Goal: Task Accomplishment & Management: Manage account settings

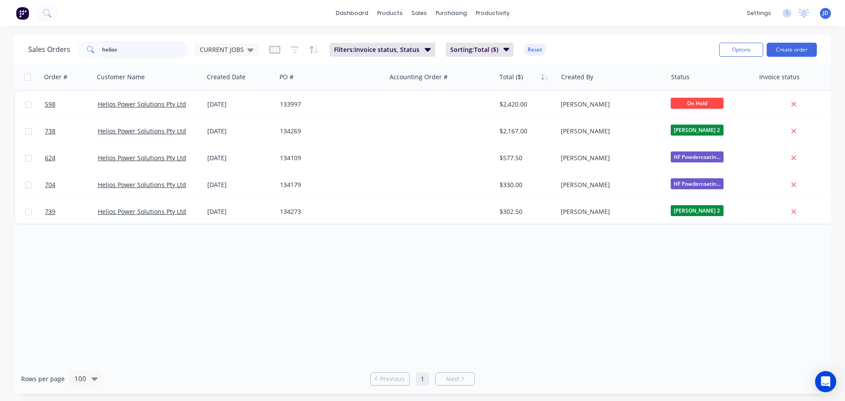
drag, startPoint x: 59, startPoint y: 52, endPoint x: 0, endPoint y: 39, distance: 59.9
click at [7, 51] on div "Sales Orders helios CURRENT JOBS Filters: Invoice status, Status Sorting: Total…" at bounding box center [422, 214] width 845 height 359
type input "rolla"
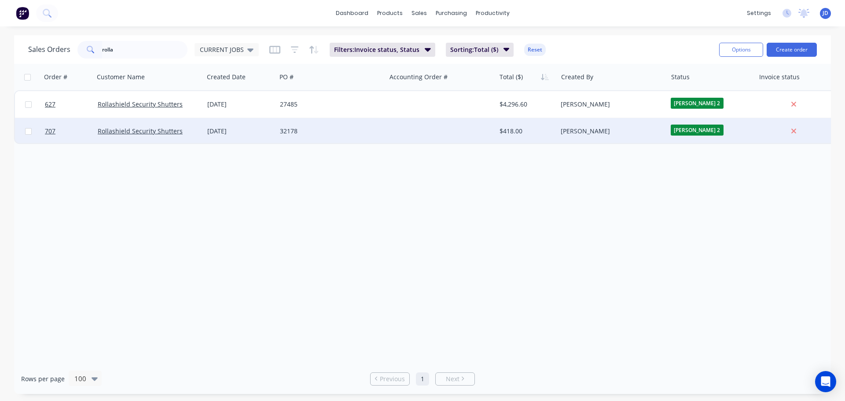
click at [705, 132] on span "[PERSON_NAME] 2" at bounding box center [697, 130] width 53 height 11
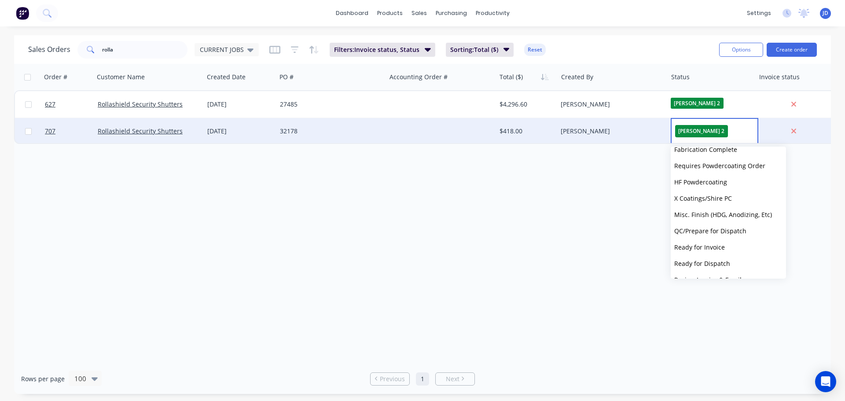
scroll to position [380, 0]
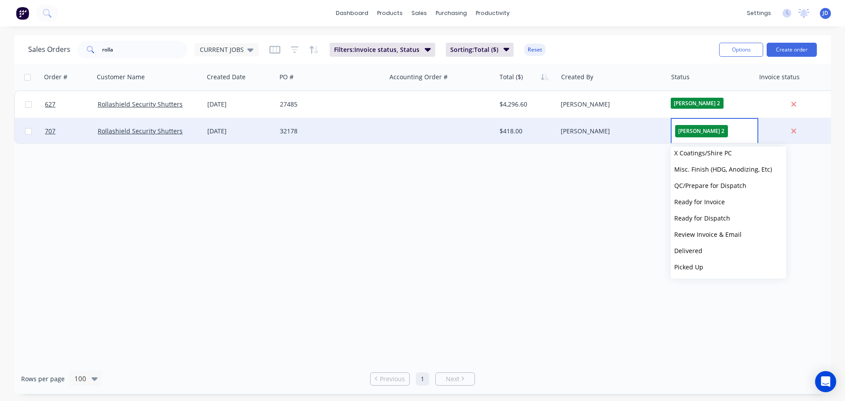
click at [720, 205] on span "Ready for Invoice" at bounding box center [699, 202] width 51 height 8
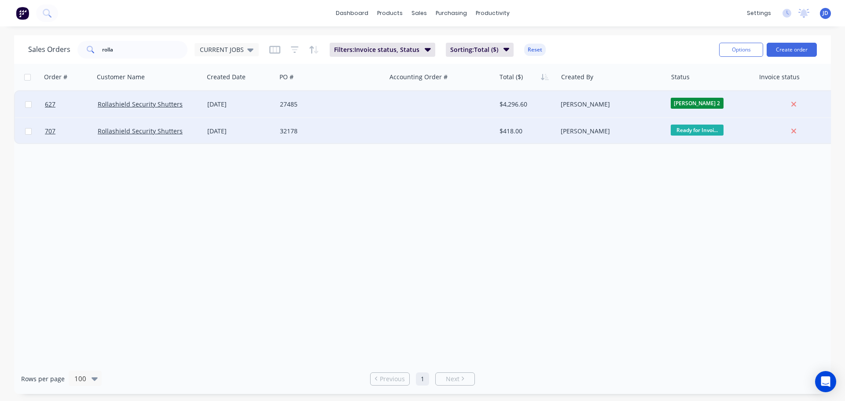
click at [700, 104] on span "[PERSON_NAME] 2" at bounding box center [697, 103] width 53 height 11
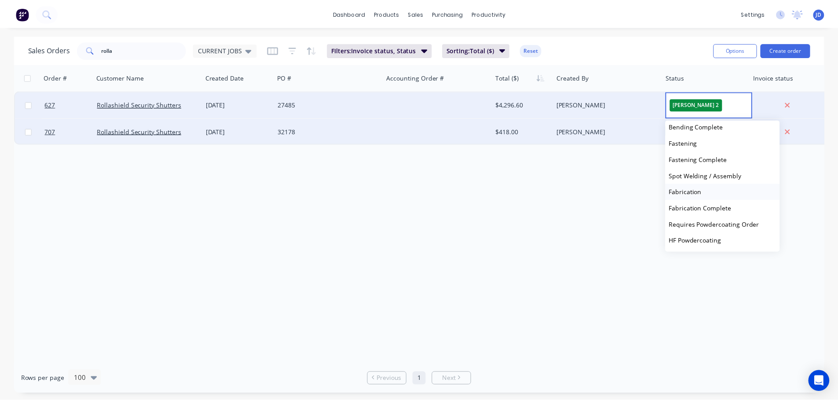
scroll to position [248, 0]
click at [710, 195] on button "Fabrication" at bounding box center [728, 193] width 115 height 16
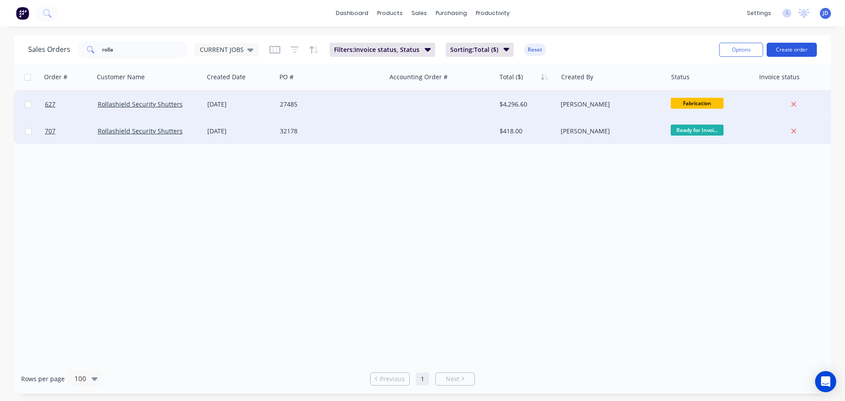
click at [811, 52] on button "Create order" at bounding box center [792, 50] width 50 height 14
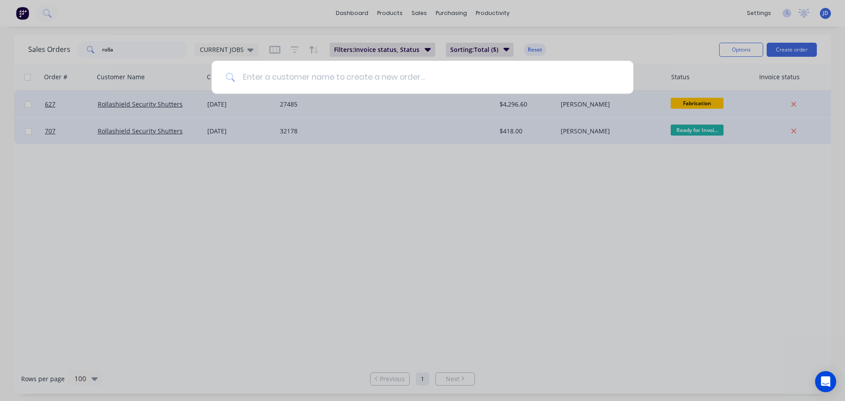
click at [314, 81] on input at bounding box center [427, 77] width 384 height 33
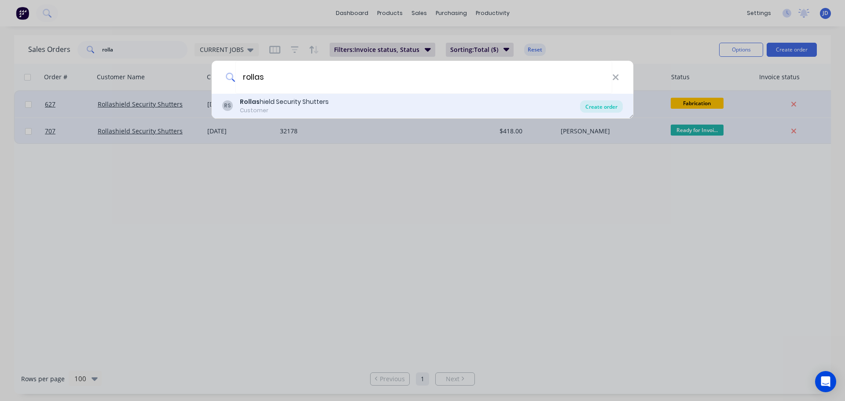
type input "rollas"
click at [610, 107] on div "Create order" at bounding box center [601, 106] width 43 height 12
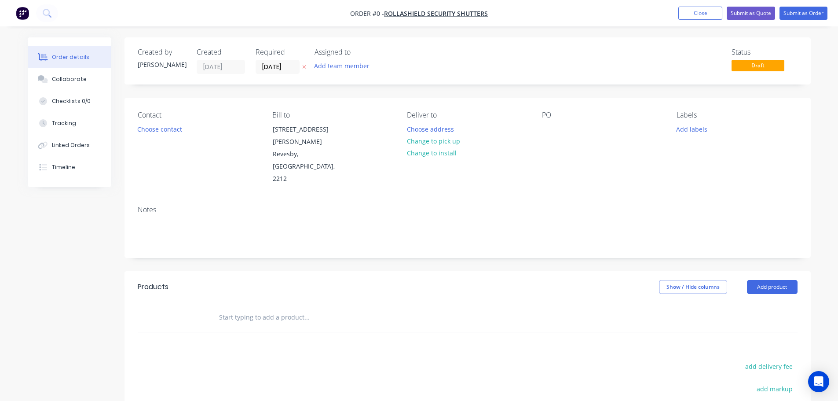
click at [557, 129] on div "PO" at bounding box center [602, 148] width 121 height 74
click at [551, 126] on div at bounding box center [549, 129] width 14 height 13
click at [242, 291] on div "Order details Collaborate Checklists 0/0 Tracking Linked Orders Timeline Order …" at bounding box center [419, 296] width 801 height 519
click at [783, 280] on button "Add product" at bounding box center [772, 287] width 51 height 14
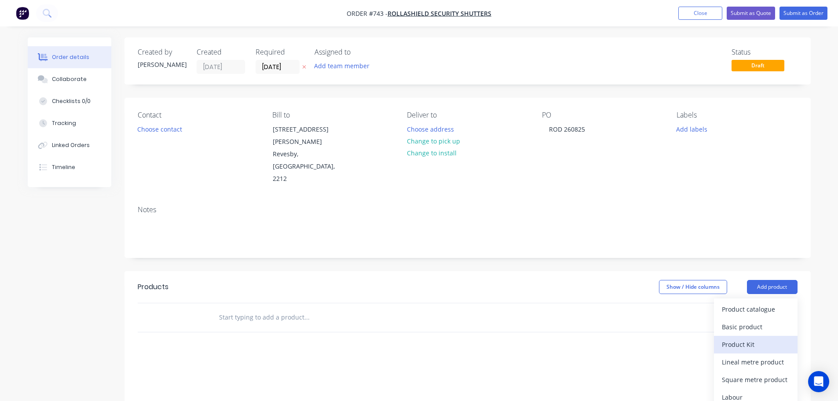
click at [773, 338] on div "Product Kit" at bounding box center [756, 344] width 68 height 13
drag, startPoint x: 780, startPoint y: 291, endPoint x: 771, endPoint y: 307, distance: 18.2
click at [775, 308] on div "Product kit type Standard pricing Custom pricing Back" at bounding box center [756, 335] width 84 height 75
click at [768, 320] on div "Standard pricing" at bounding box center [756, 326] width 68 height 13
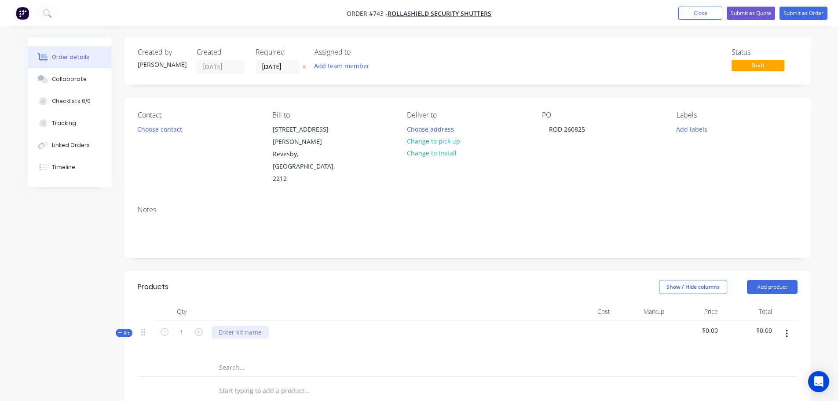
click at [217, 326] on div at bounding box center [240, 332] width 57 height 13
click at [786, 326] on button "button" at bounding box center [787, 334] width 21 height 16
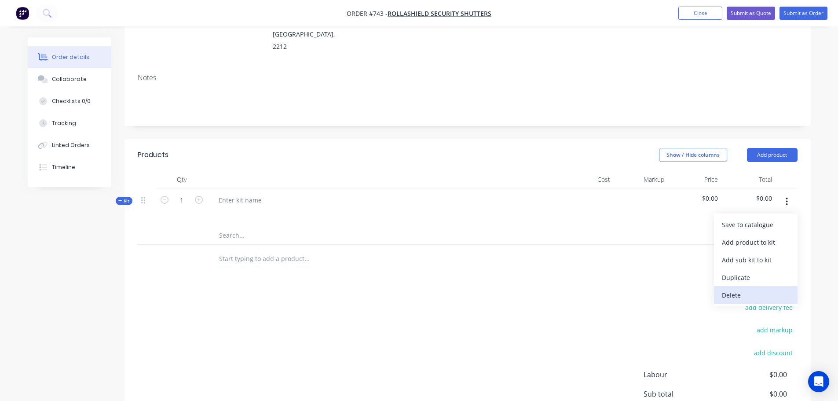
click at [736, 289] on div "Delete" at bounding box center [756, 295] width 68 height 13
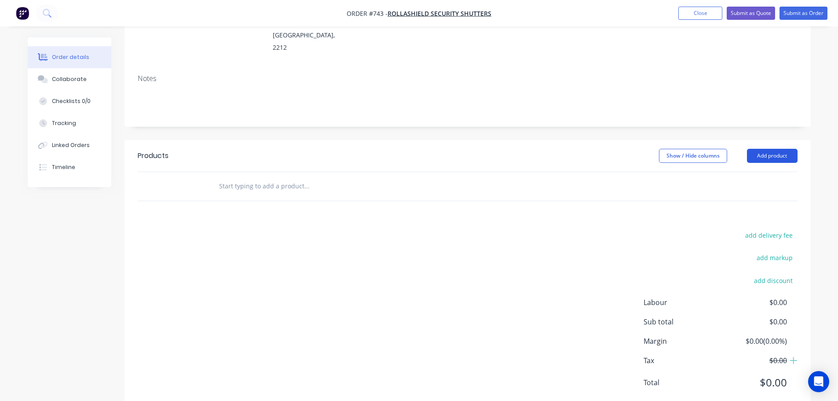
click at [772, 149] on button "Add product" at bounding box center [772, 156] width 51 height 14
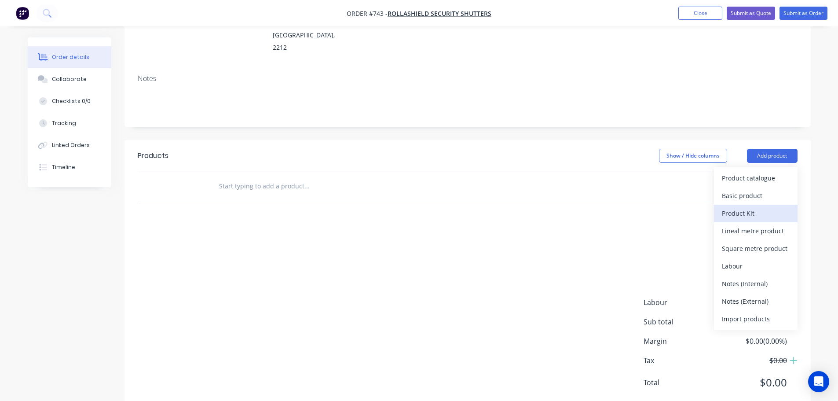
click at [769, 207] on div "Product Kit" at bounding box center [756, 213] width 68 height 13
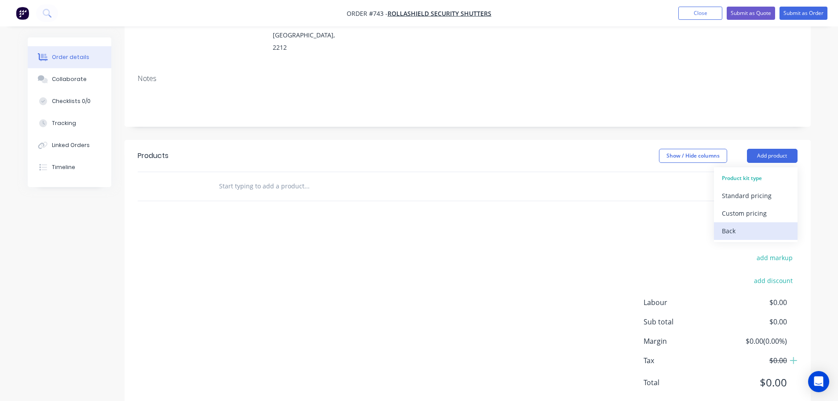
click at [754, 224] on div "Back" at bounding box center [756, 230] width 68 height 13
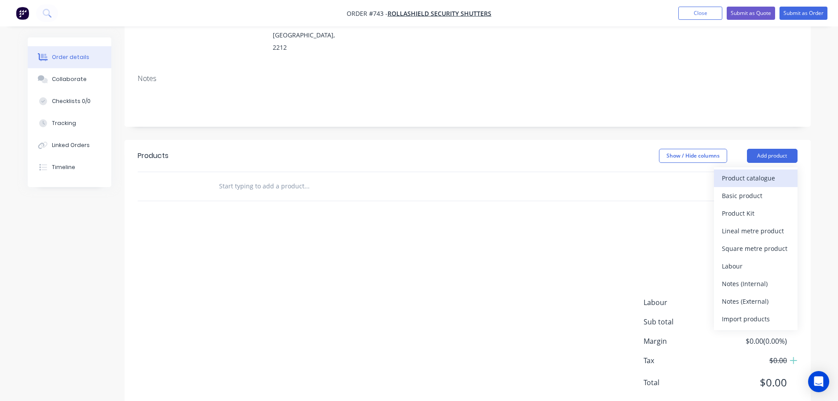
click at [775, 172] on div "Product catalogue" at bounding box center [756, 178] width 68 height 13
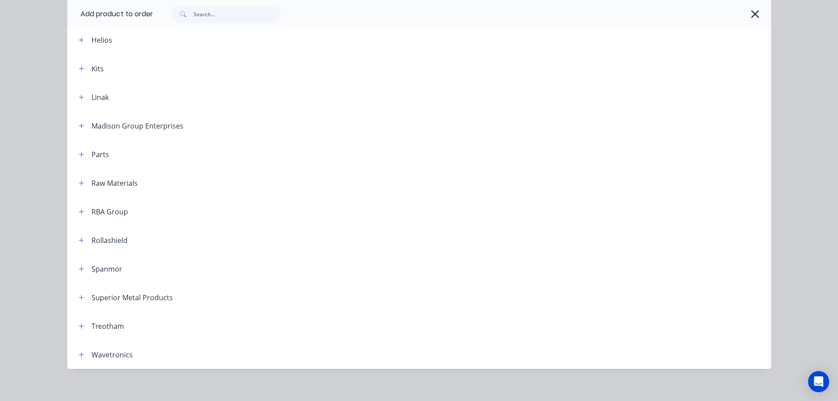
scroll to position [421, 0]
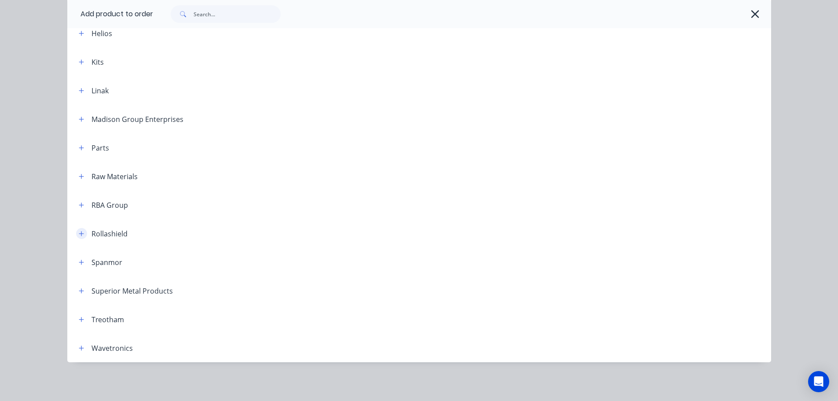
click at [79, 231] on icon "button" at bounding box center [81, 234] width 5 height 6
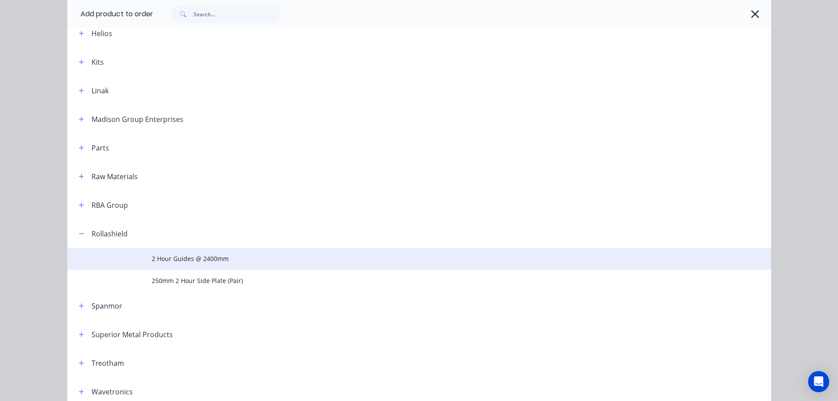
click at [244, 256] on span "2 Hour Guides @ 2400mm" at bounding box center [400, 258] width 496 height 9
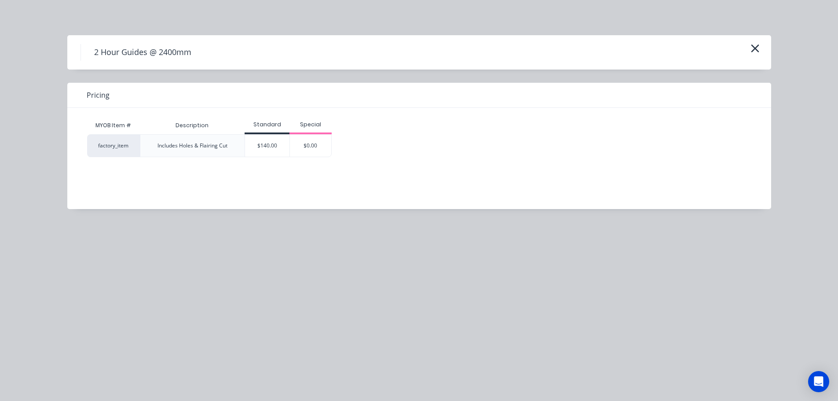
scroll to position [0, 0]
click at [256, 147] on div "$140.00" at bounding box center [267, 146] width 44 height 22
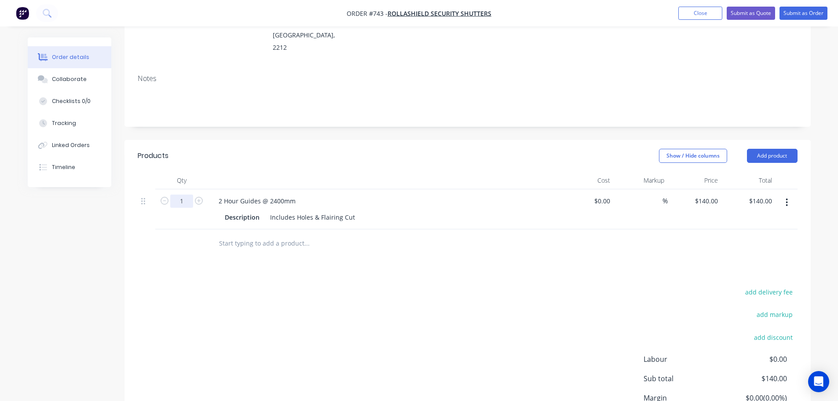
click at [184, 195] on input "1" at bounding box center [181, 201] width 23 height 13
type input "8"
type input "$1,120.00"
click at [459, 286] on div "add delivery fee add markup add discount Labour $0.00 Sub total $140.00 Margin …" at bounding box center [468, 371] width 660 height 170
click at [807, 16] on button "Submit as Order" at bounding box center [804, 13] width 48 height 13
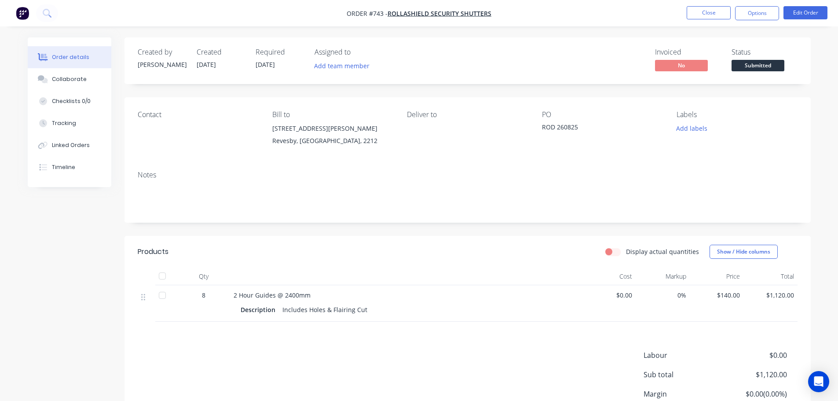
drag, startPoint x: 748, startPoint y: 73, endPoint x: 749, endPoint y: 69, distance: 4.9
click at [749, 73] on div "Created by [PERSON_NAME] Created [DATE] Required [DATE] Assigned to Add team me…" at bounding box center [468, 60] width 687 height 47
click at [748, 60] on span "Submitted" at bounding box center [758, 65] width 53 height 11
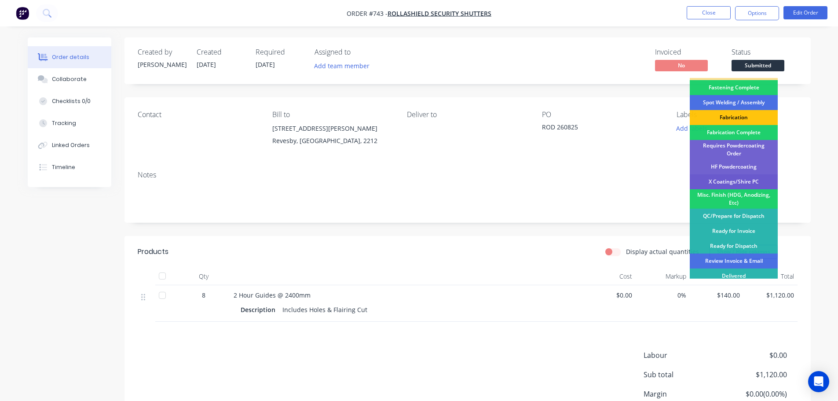
scroll to position [257, 0]
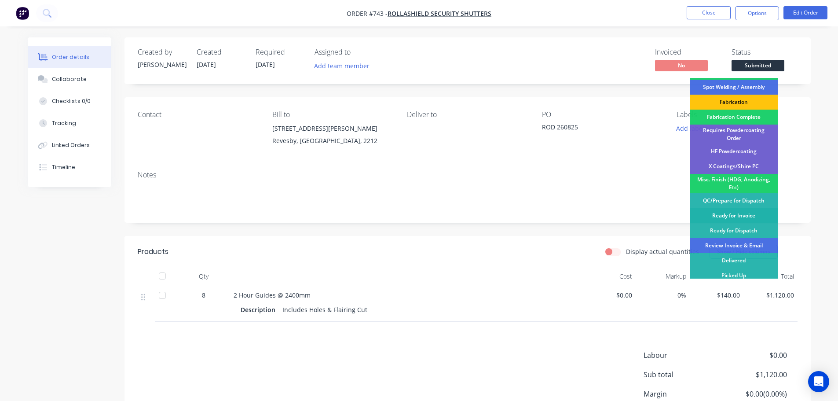
click at [749, 213] on div "Ready for Invoice" at bounding box center [734, 215] width 88 height 15
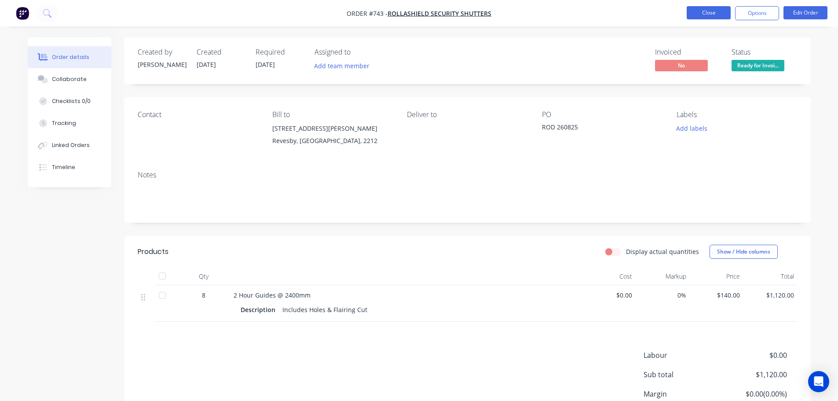
click at [698, 11] on button "Close" at bounding box center [709, 12] width 44 height 13
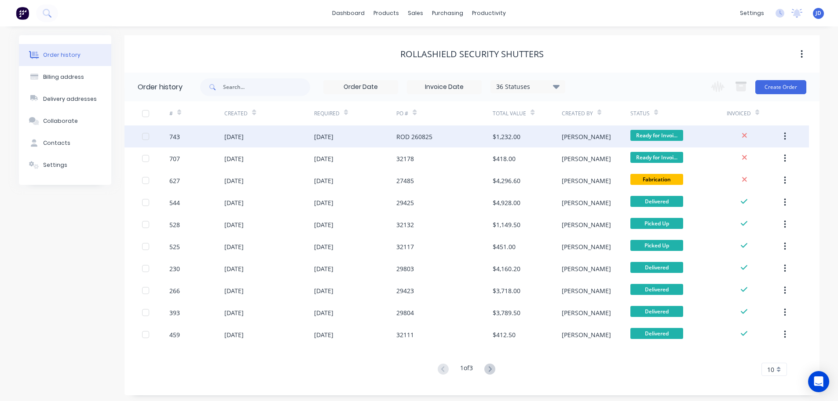
click at [580, 134] on div "[PERSON_NAME]" at bounding box center [596, 136] width 69 height 22
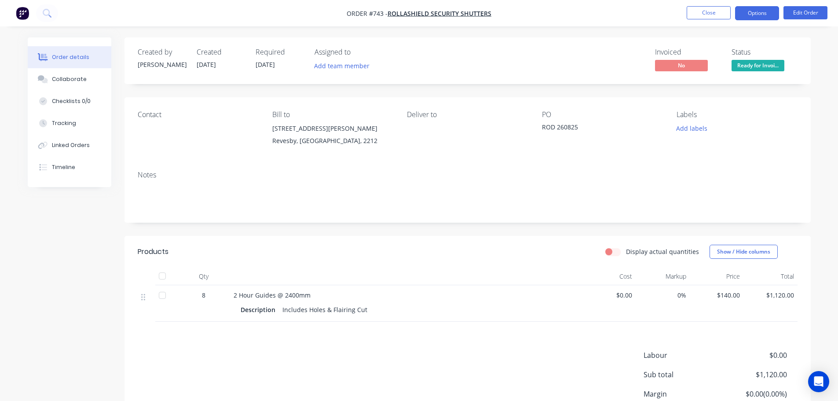
click at [766, 16] on button "Options" at bounding box center [757, 13] width 44 height 14
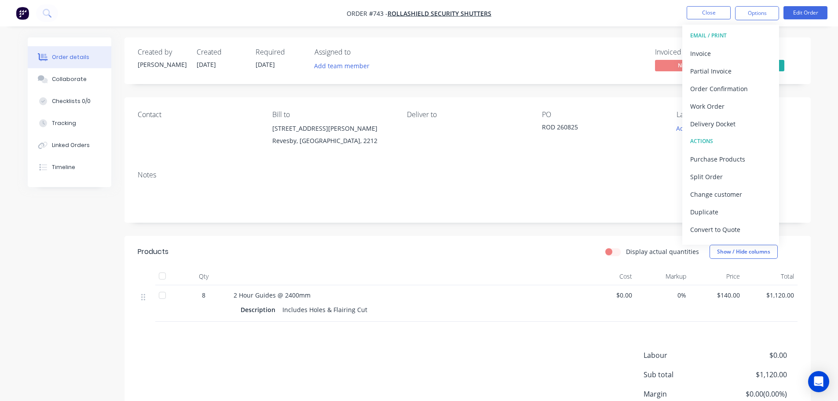
click at [743, 125] on div "Delivery Docket" at bounding box center [730, 124] width 81 height 13
click at [725, 93] on div "Without pricing" at bounding box center [730, 88] width 81 height 13
click at [727, 50] on div "Invoice" at bounding box center [730, 53] width 81 height 13
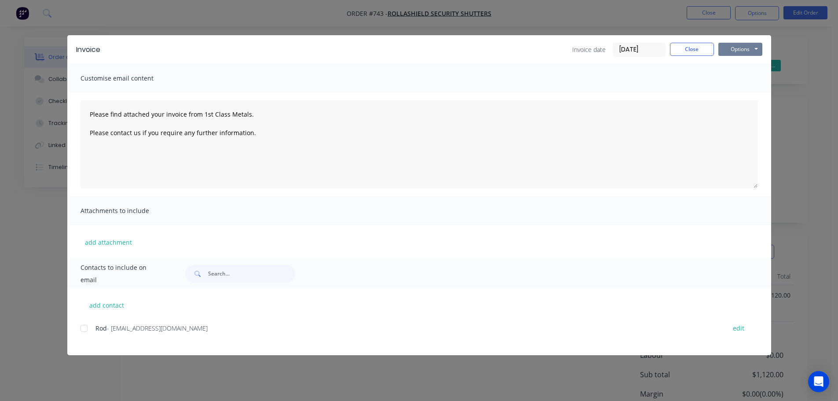
click at [738, 49] on button "Options" at bounding box center [741, 49] width 44 height 13
click at [738, 82] on button "Print" at bounding box center [747, 79] width 56 height 15
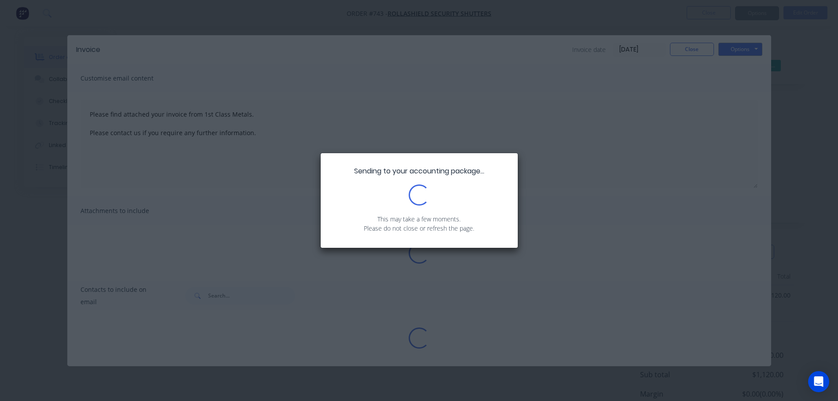
type textarea "Please find attached your invoice from 1st Class Metals. Please contact us if y…"
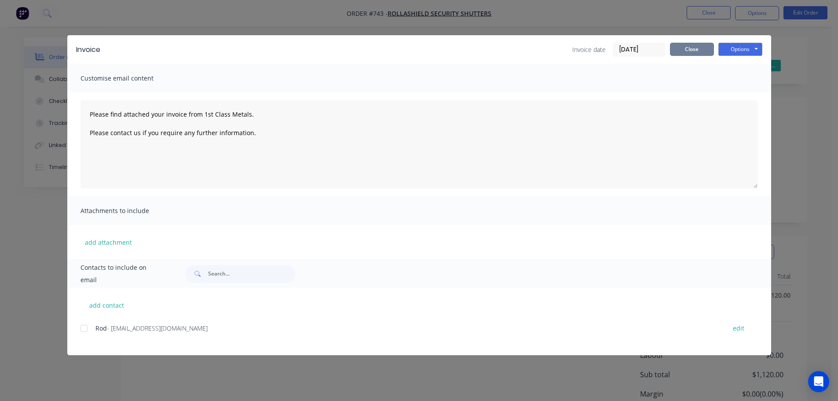
click at [702, 48] on button "Close" at bounding box center [692, 49] width 44 height 13
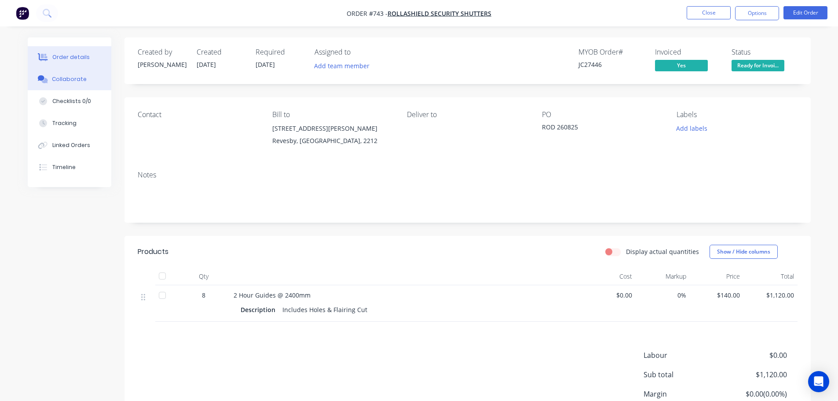
click at [56, 70] on button "Collaborate" at bounding box center [70, 79] width 84 height 22
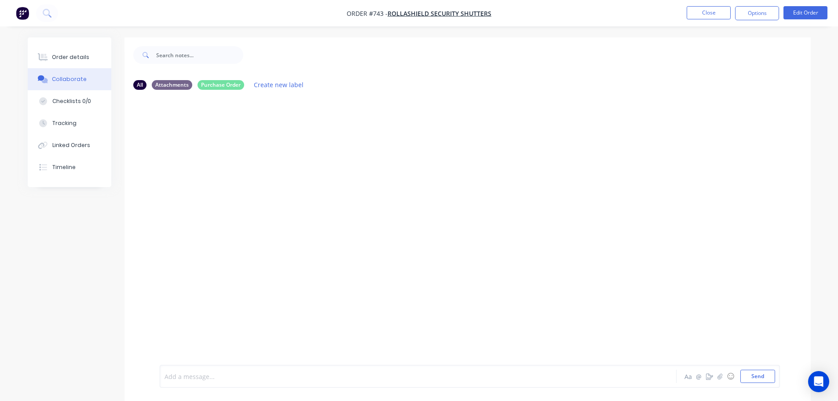
drag, startPoint x: 208, startPoint y: 376, endPoint x: 211, endPoint y: 316, distance: 60.8
click at [207, 378] on div at bounding box center [394, 376] width 458 height 9
drag, startPoint x: 245, startPoint y: 376, endPoint x: 228, endPoint y: 374, distance: 17.7
click at [228, 374] on span "NO P.O . PHONECALL MADE [DATE] TO ROD." at bounding box center [229, 376] width 129 height 8
click at [264, 376] on span "NO P.O . PHONECALL [DATE] TO ROD." at bounding box center [219, 376] width 109 height 8
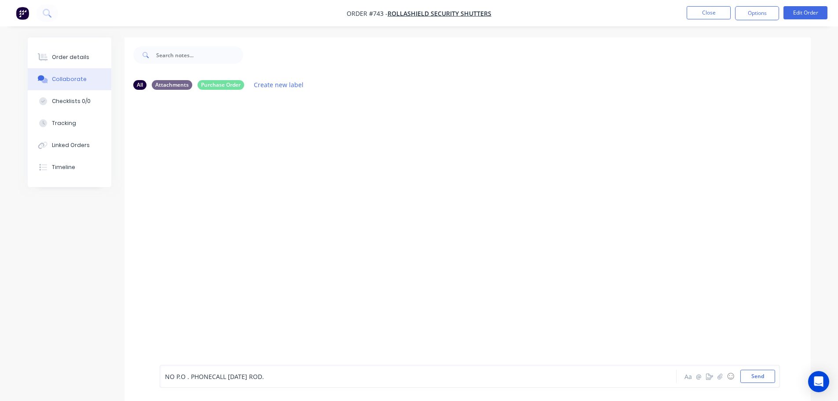
click at [303, 379] on div "NO P.O . PHONECALL [DATE] ROD." at bounding box center [394, 376] width 458 height 9
click at [747, 378] on button "Send" at bounding box center [758, 376] width 35 height 13
drag, startPoint x: 71, startPoint y: 67, endPoint x: 109, endPoint y: 69, distance: 38.4
click at [71, 67] on button "Order details" at bounding box center [70, 57] width 84 height 22
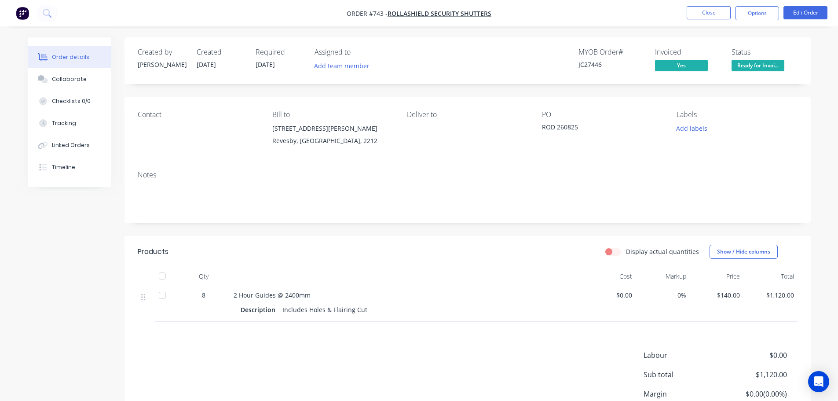
click at [750, 70] on button "Ready for Invoi..." at bounding box center [758, 66] width 53 height 13
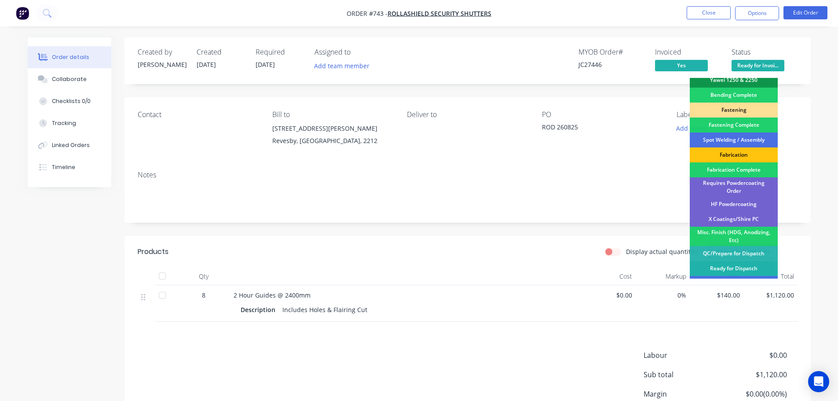
scroll to position [257, 0]
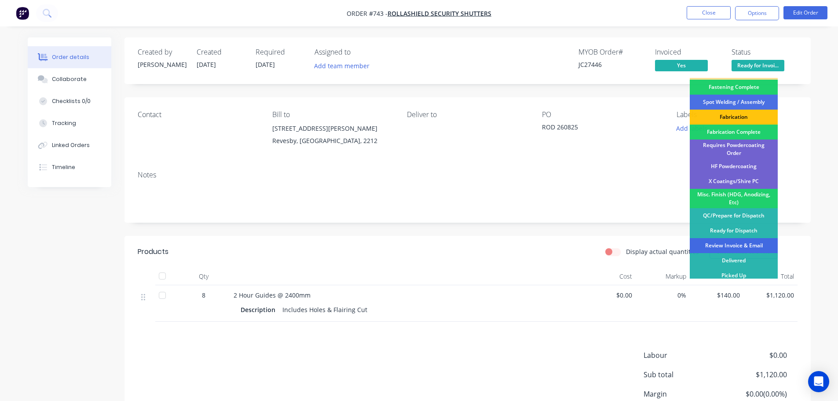
click at [739, 241] on div "Review Invoice & Email" at bounding box center [734, 245] width 88 height 15
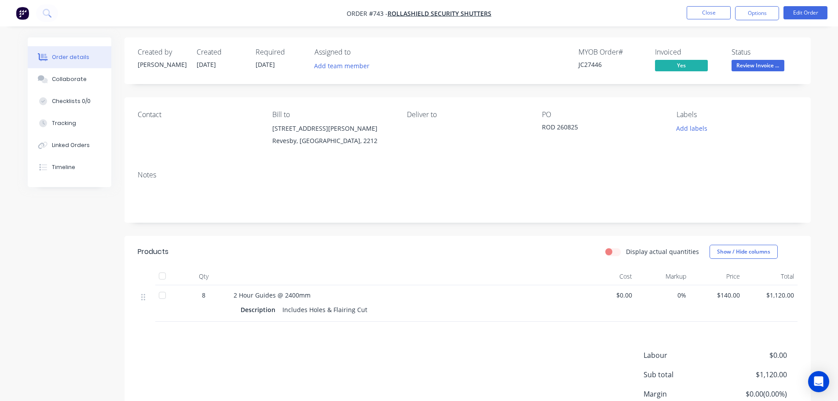
click at [706, 21] on nav "Order #743 - Rollashield Security Shutters Close Options Edit Order" at bounding box center [419, 13] width 838 height 26
click at [710, 12] on button "Close" at bounding box center [709, 12] width 44 height 13
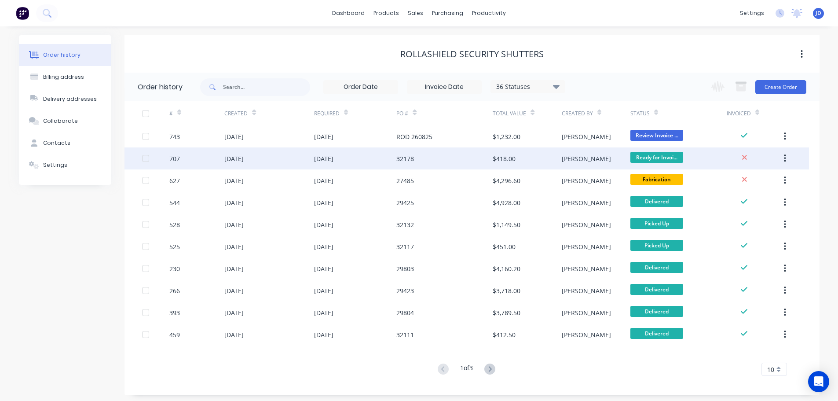
click at [546, 158] on div "$418.00" at bounding box center [527, 158] width 69 height 22
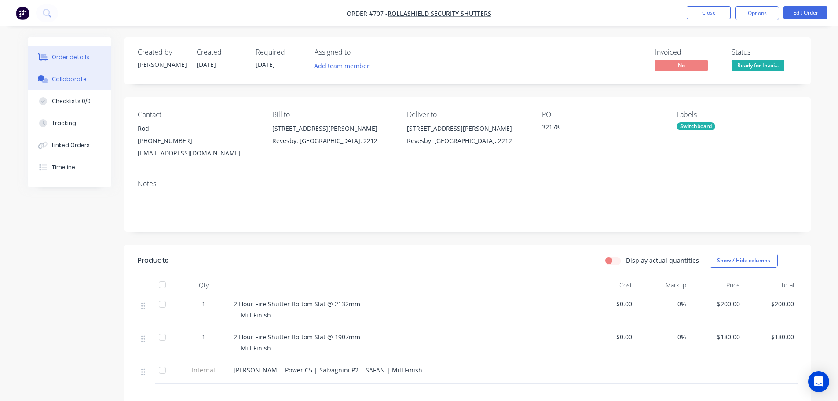
click at [67, 83] on button "Collaborate" at bounding box center [70, 79] width 84 height 22
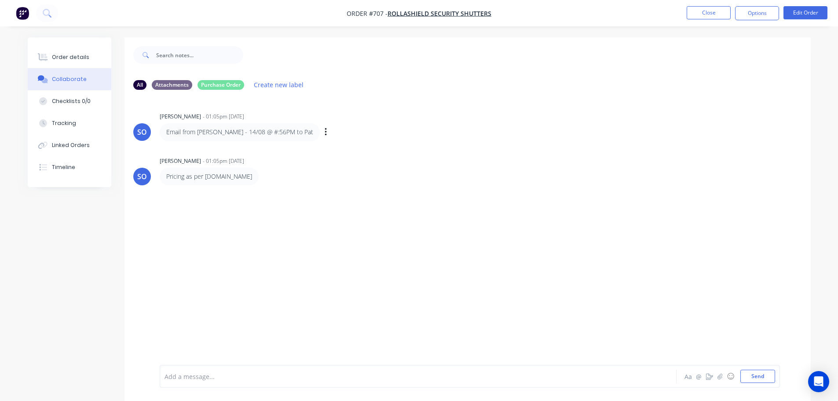
drag, startPoint x: 231, startPoint y: 131, endPoint x: 213, endPoint y: 131, distance: 18.5
click at [231, 132] on p "Email from [PERSON_NAME] - 14/08 @ #:56PM to Pat" at bounding box center [239, 132] width 147 height 9
click at [73, 64] on button "Order details" at bounding box center [70, 57] width 84 height 22
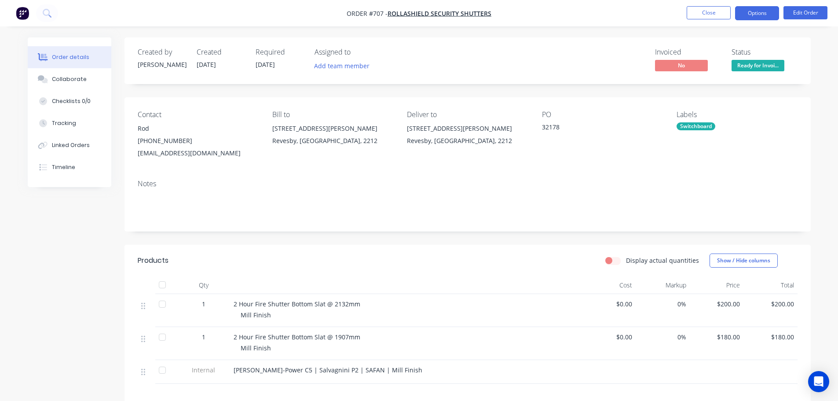
drag, startPoint x: 766, startPoint y: 10, endPoint x: 765, endPoint y: 17, distance: 6.7
click at [766, 10] on button "Options" at bounding box center [757, 13] width 44 height 14
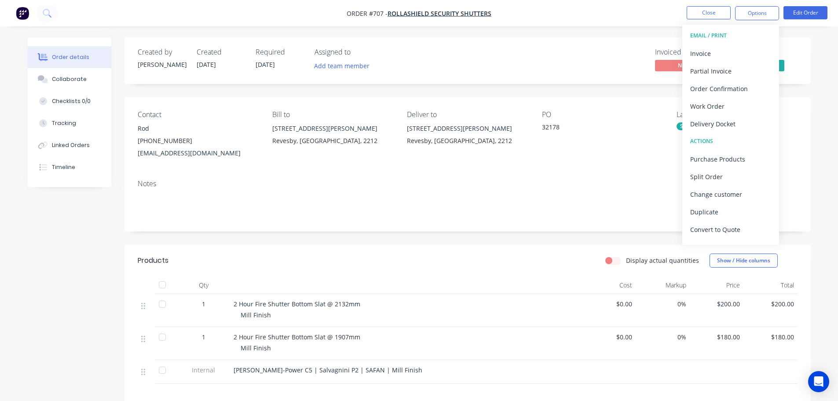
click at [746, 122] on div "Delivery Docket" at bounding box center [730, 124] width 81 height 13
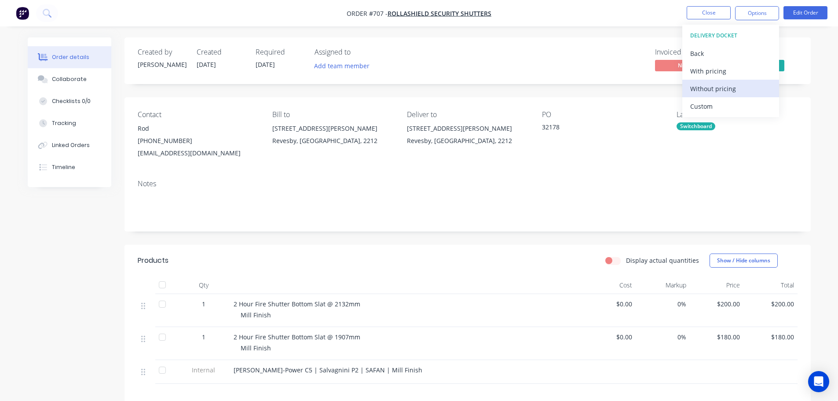
click at [725, 85] on div "Without pricing" at bounding box center [730, 88] width 81 height 13
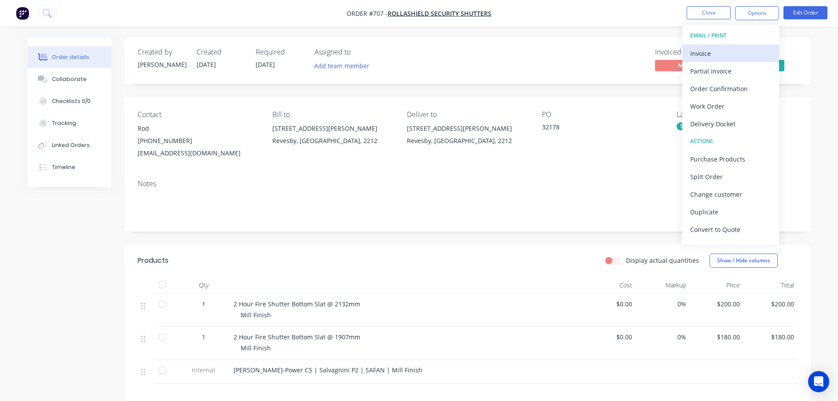
drag, startPoint x: 720, startPoint y: 61, endPoint x: 720, endPoint y: 54, distance: 6.6
click at [720, 54] on button "Invoice" at bounding box center [731, 53] width 97 height 18
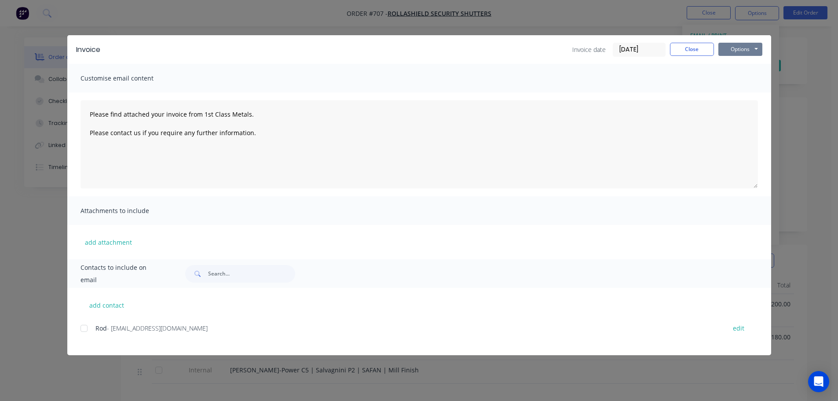
click at [742, 48] on button "Options" at bounding box center [741, 49] width 44 height 13
click at [750, 77] on button "Print" at bounding box center [747, 79] width 56 height 15
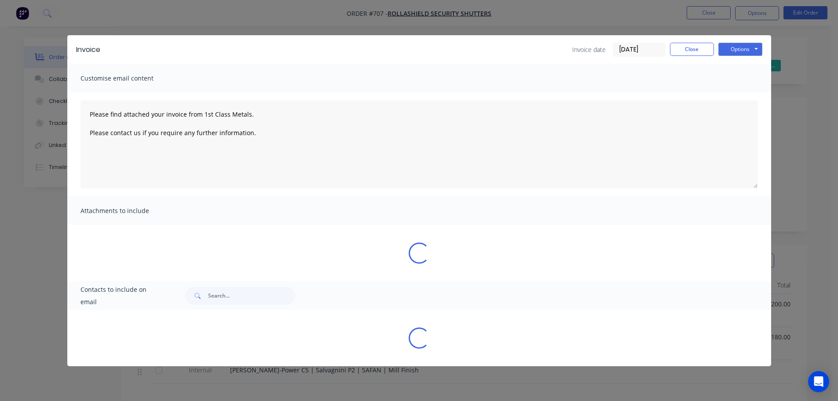
type textarea "Please find attached your invoice from 1st Class Metals. Please contact us if y…"
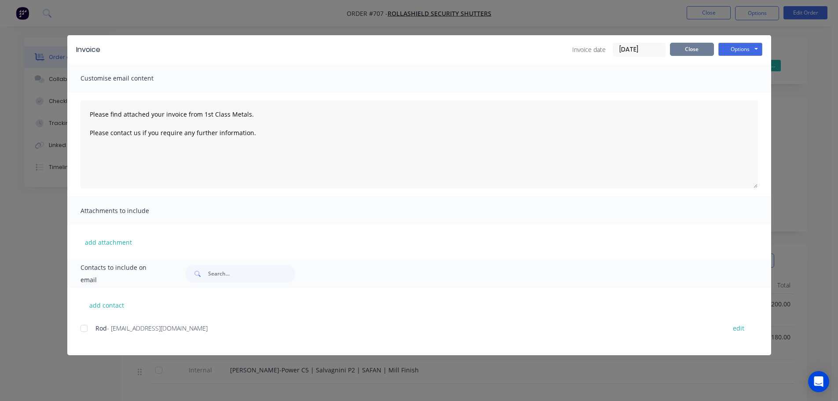
click at [694, 49] on button "Close" at bounding box center [692, 49] width 44 height 13
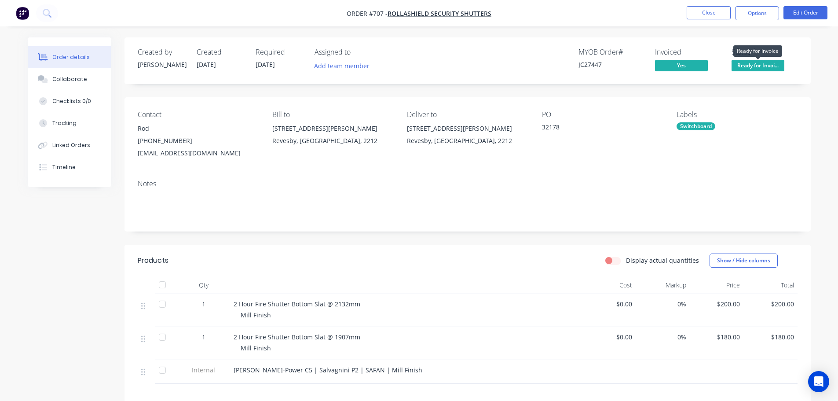
drag, startPoint x: 753, startPoint y: 70, endPoint x: 753, endPoint y: 65, distance: 4.5
click at [753, 69] on span "Ready for Invoi..." at bounding box center [758, 65] width 53 height 11
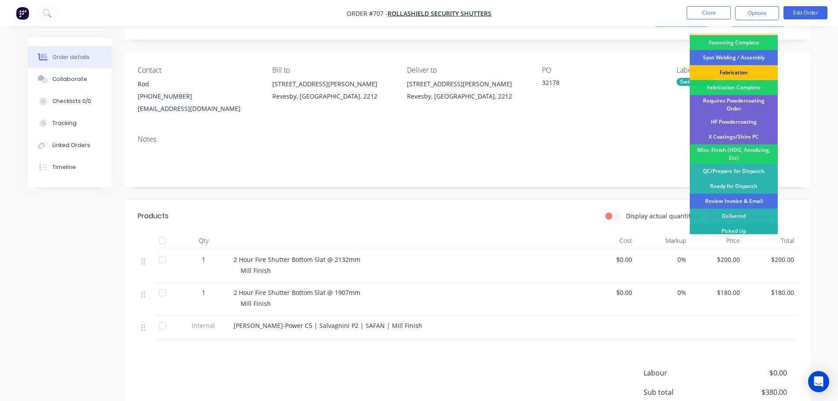
scroll to position [140, 0]
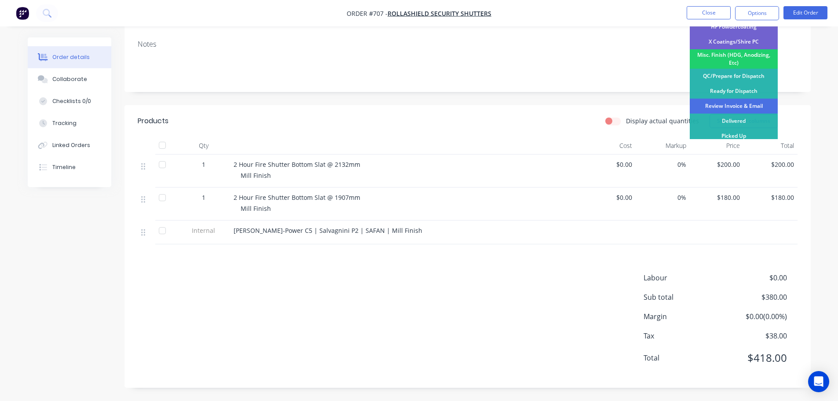
click at [755, 99] on div "Review Invoice & Email" at bounding box center [734, 106] width 88 height 15
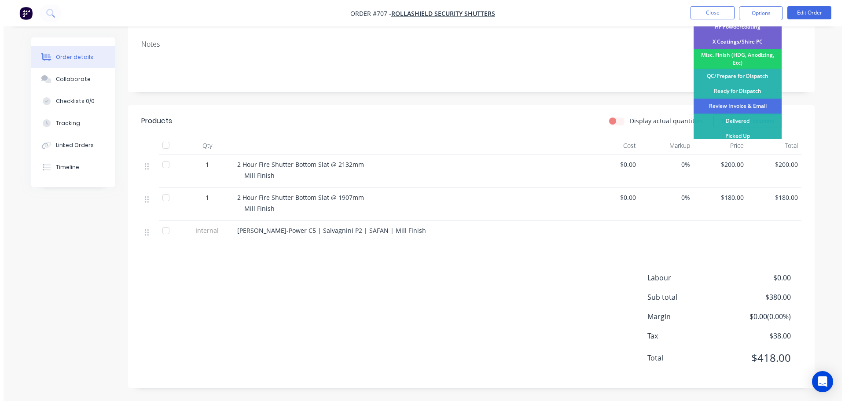
scroll to position [0, 0]
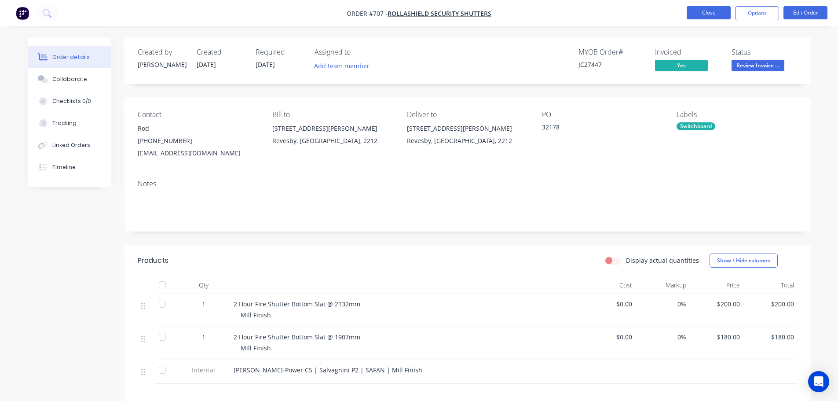
click at [700, 7] on button "Close" at bounding box center [709, 12] width 44 height 13
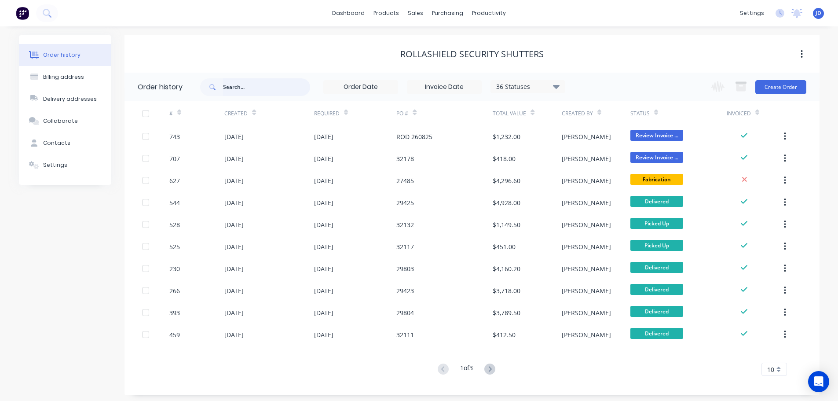
click at [275, 88] on input "text" at bounding box center [266, 87] width 87 height 18
click at [441, 42] on div "Sales Orders" at bounding box center [448, 42] width 36 height 8
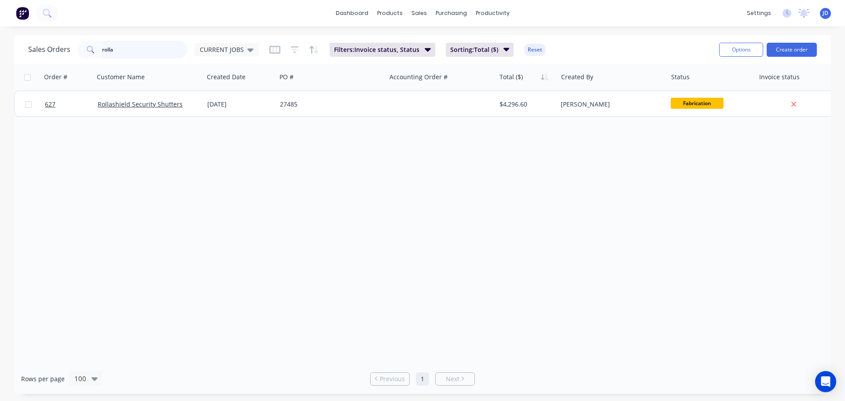
drag, startPoint x: 92, startPoint y: 62, endPoint x: 0, endPoint y: 1, distance: 110.6
click at [18, 53] on div "Sales Orders rolla CURRENT JOBS Filters: Invoice status, Status Sorting: Total …" at bounding box center [422, 49] width 817 height 29
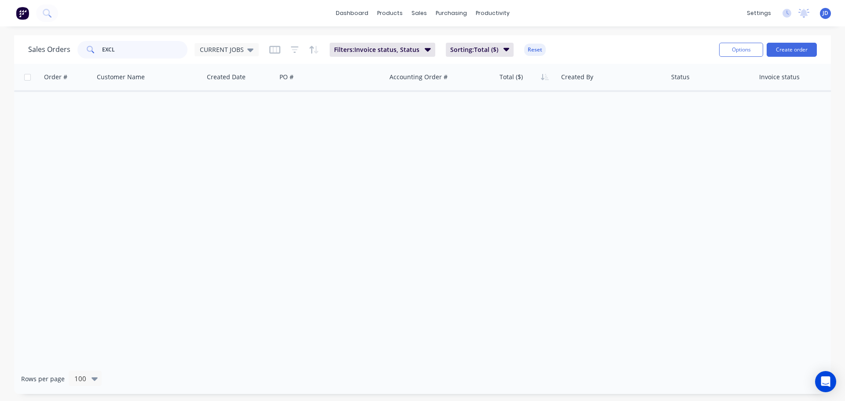
type input "EXCL"
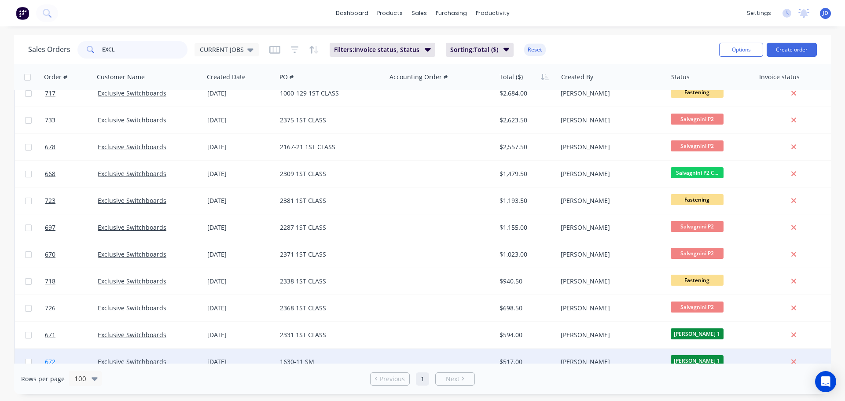
scroll to position [241, 0]
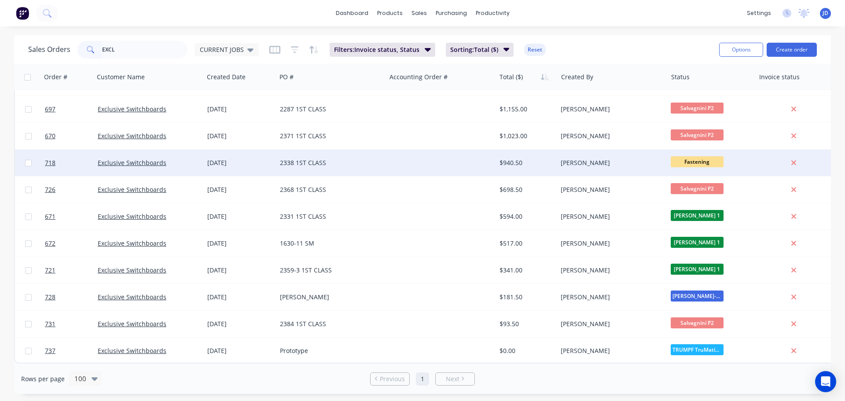
click at [701, 156] on span "Fastening" at bounding box center [697, 161] width 53 height 11
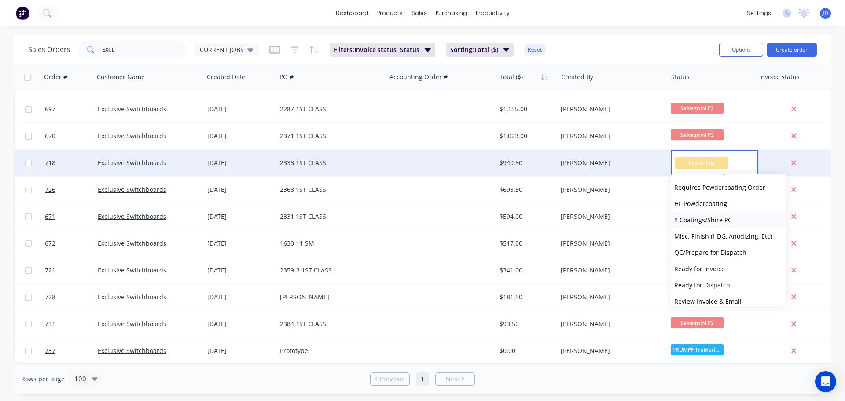
scroll to position [336, 0]
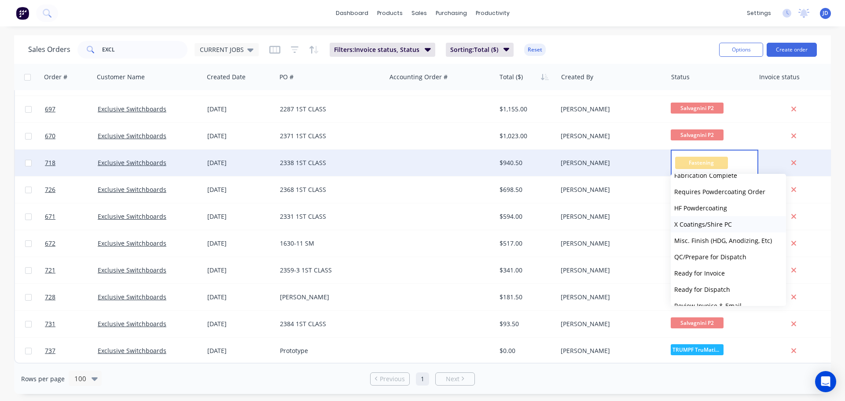
click at [729, 225] on span "X Coatings/Shire PC" at bounding box center [703, 224] width 58 height 8
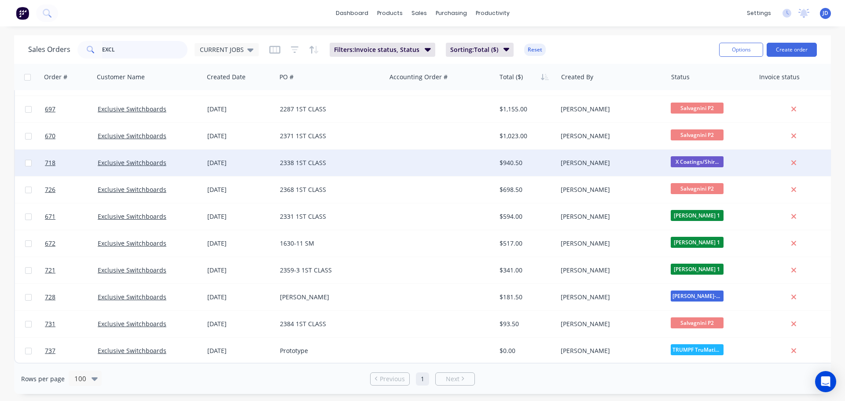
drag, startPoint x: 151, startPoint y: 49, endPoint x: 0, endPoint y: 41, distance: 151.2
click at [0, 53] on div "Sales Orders EXCL CURRENT JOBS Filters: Invoice status, Status Sorting: Total (…" at bounding box center [422, 214] width 845 height 359
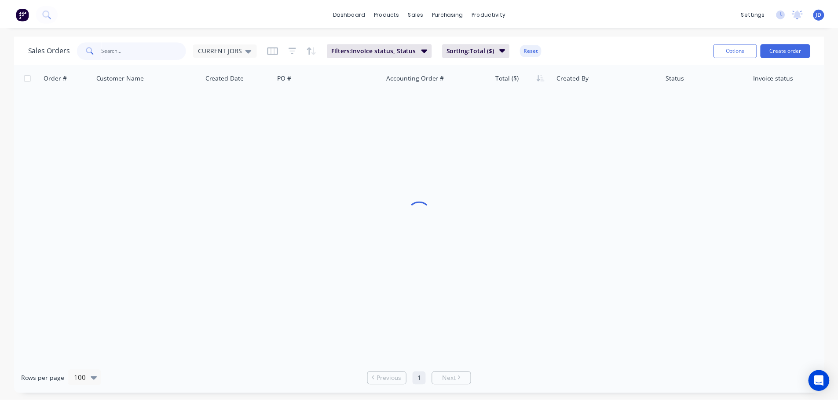
scroll to position [0, 0]
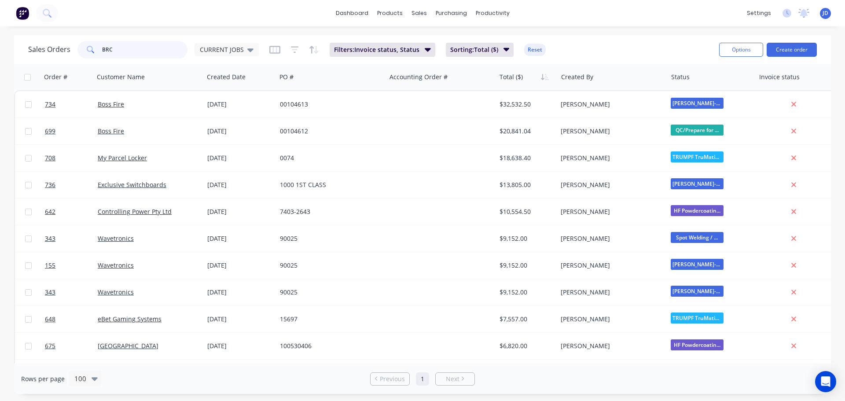
type input "BRC"
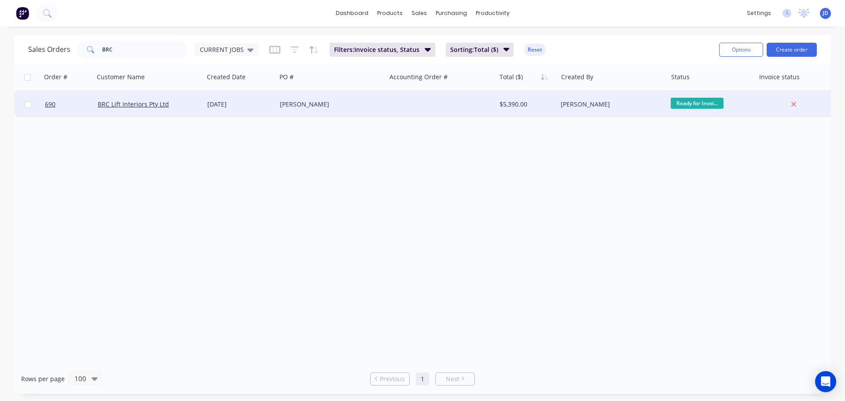
click at [368, 107] on div "[PERSON_NAME]" at bounding box center [329, 104] width 98 height 9
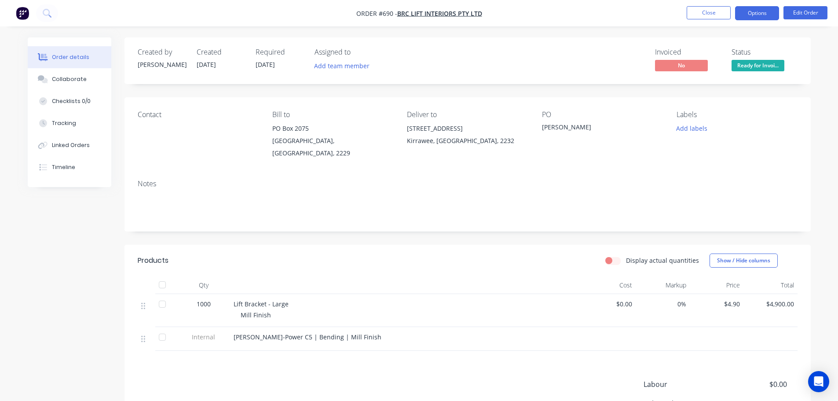
click at [765, 10] on button "Options" at bounding box center [757, 13] width 44 height 14
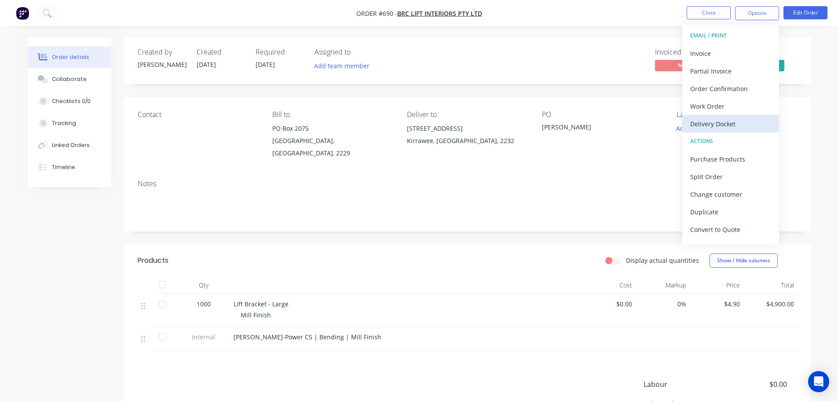
click at [715, 119] on div "Delivery Docket" at bounding box center [730, 124] width 81 height 13
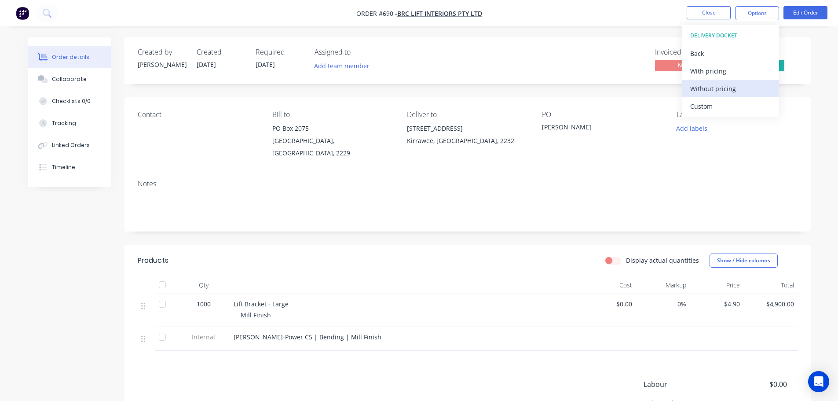
click at [732, 87] on div "Without pricing" at bounding box center [730, 88] width 81 height 13
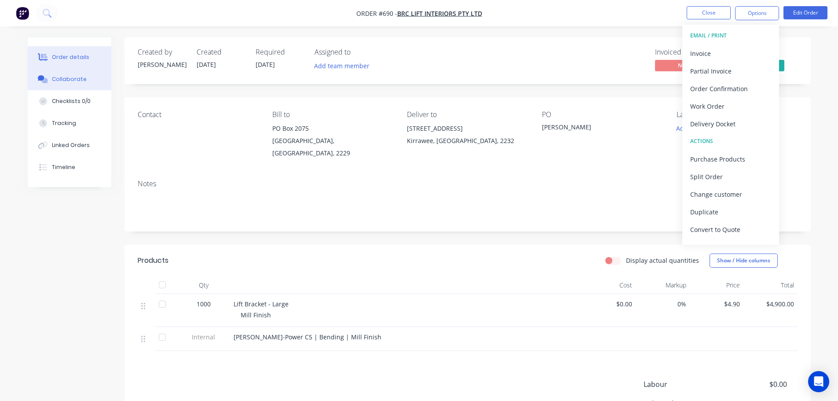
click at [79, 73] on button "Collaborate" at bounding box center [70, 79] width 84 height 22
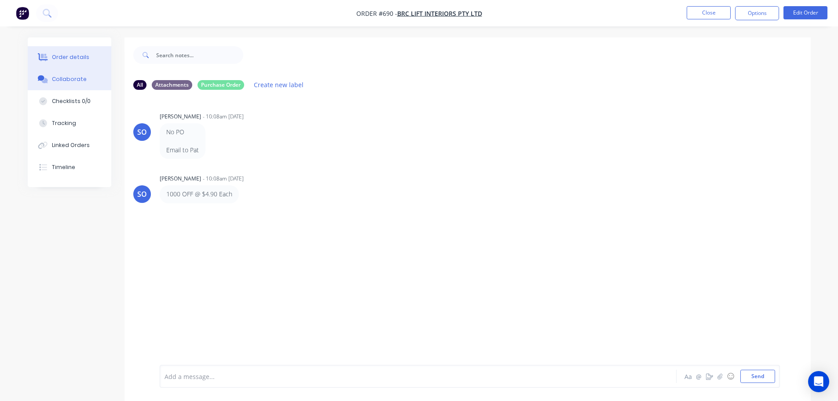
click at [86, 52] on button "Order details" at bounding box center [70, 57] width 84 height 22
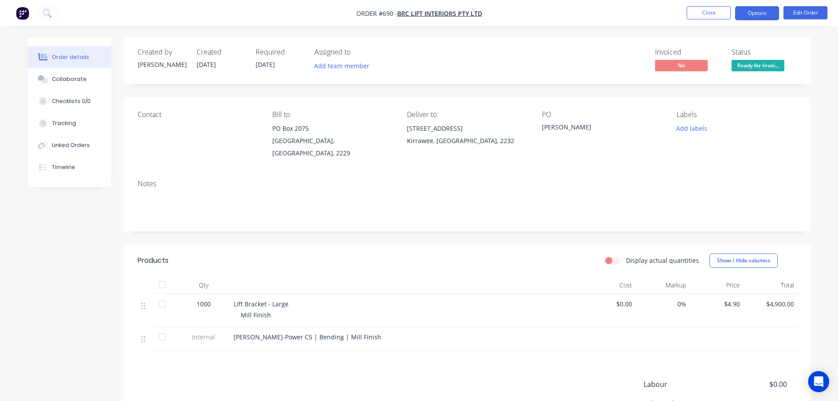
click at [761, 15] on button "Options" at bounding box center [757, 13] width 44 height 14
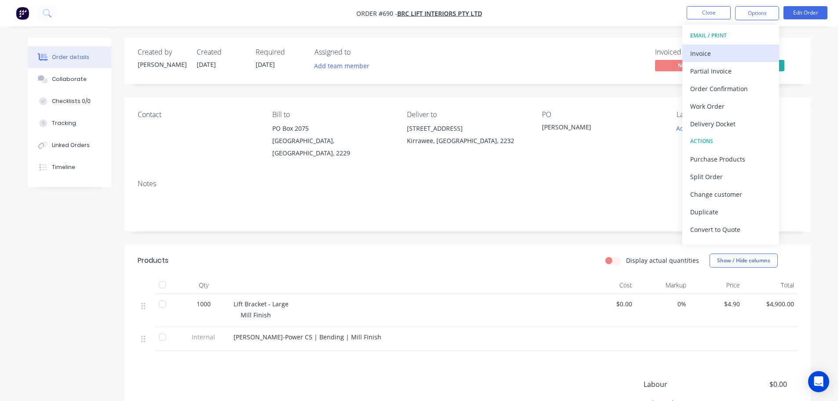
click at [730, 52] on div "Invoice" at bounding box center [730, 53] width 81 height 13
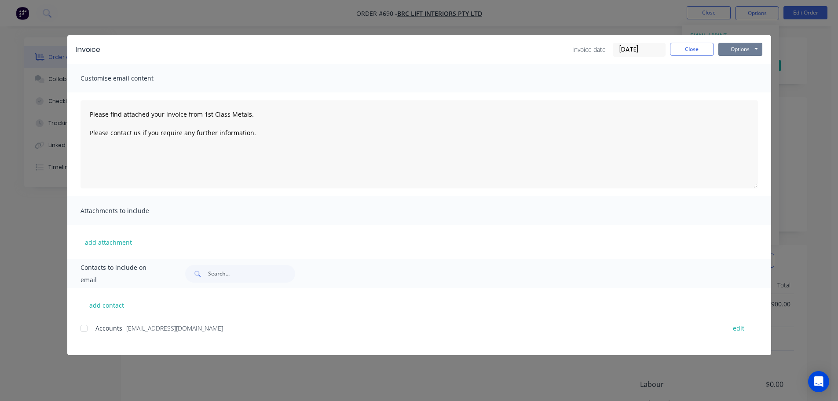
drag, startPoint x: 745, startPoint y: 50, endPoint x: 747, endPoint y: 57, distance: 7.0
click at [746, 53] on button "Options" at bounding box center [741, 49] width 44 height 13
click at [746, 80] on button "Print" at bounding box center [747, 79] width 56 height 15
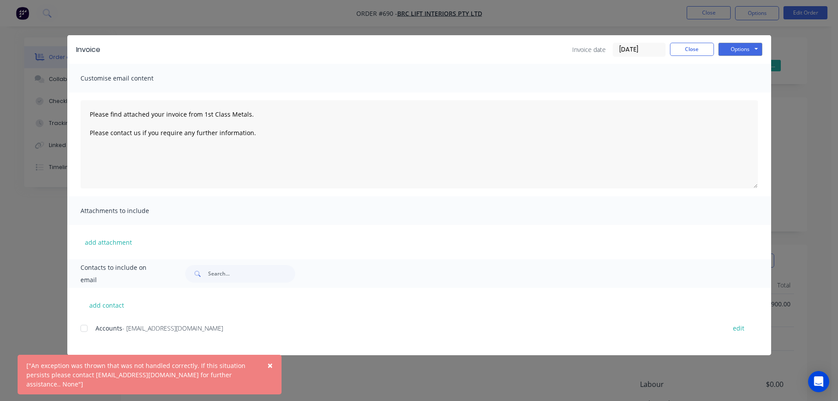
click at [174, 372] on div "["An exception was thrown that was not handled correctly. If this situation per…" at bounding box center [140, 375] width 228 height 28
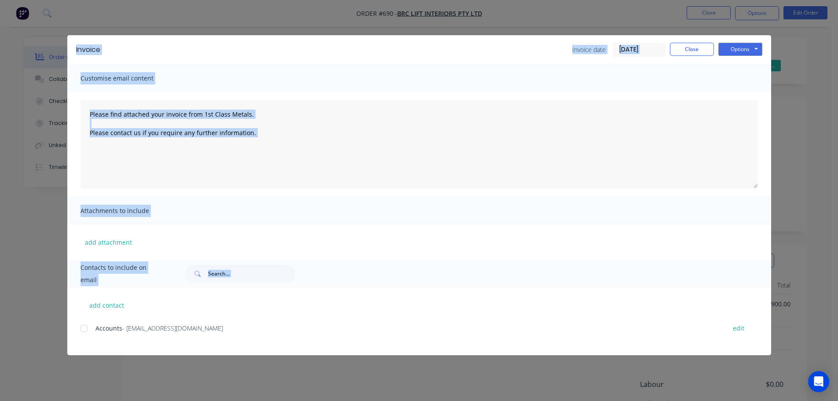
drag, startPoint x: 61, startPoint y: 386, endPoint x: 231, endPoint y: 385, distance: 169.4
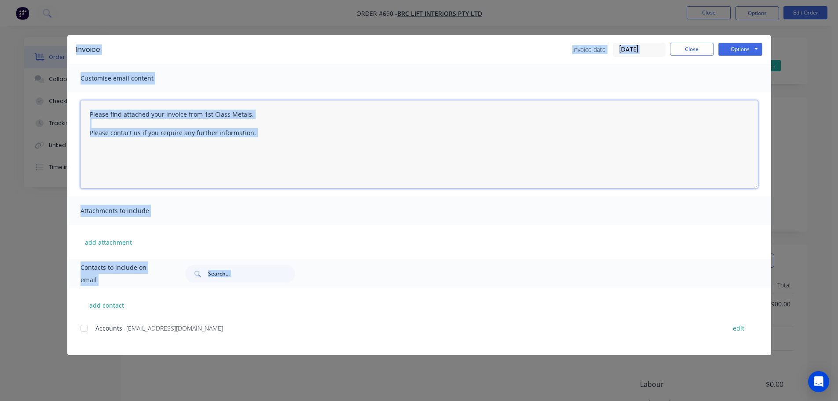
click at [621, 127] on textarea "Please find attached your invoice from 1st Class Metals. Please contact us if y…" at bounding box center [420, 144] width 678 height 88
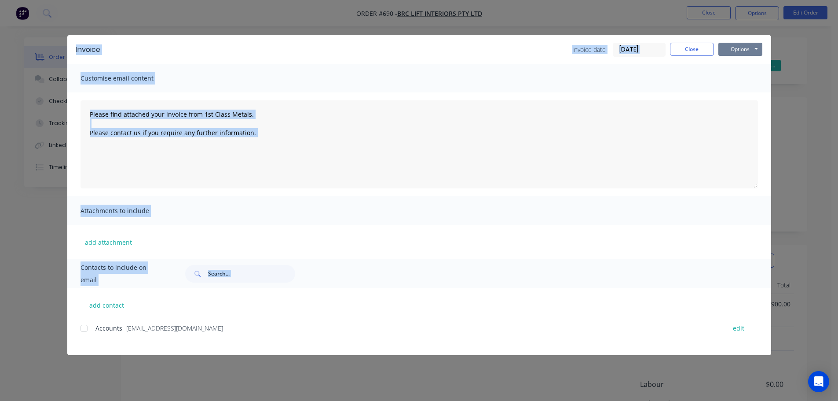
click at [738, 49] on button "Options" at bounding box center [741, 49] width 44 height 13
click at [755, 78] on button "Print" at bounding box center [747, 79] width 56 height 15
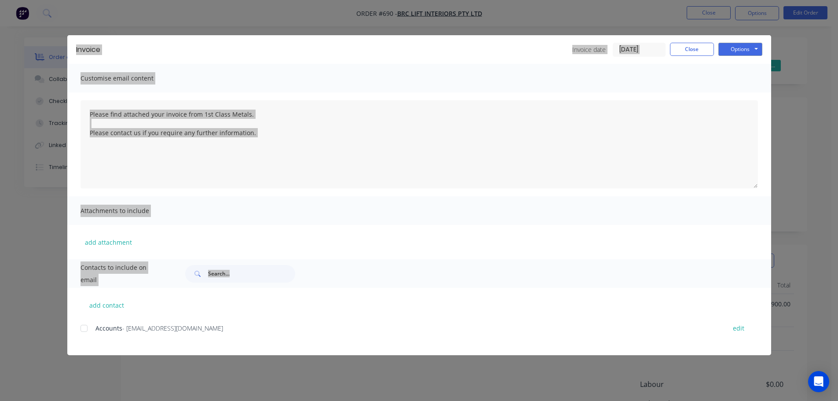
type textarea "Please find attached your invoice from 1st Class Metals. Please contact us if y…"
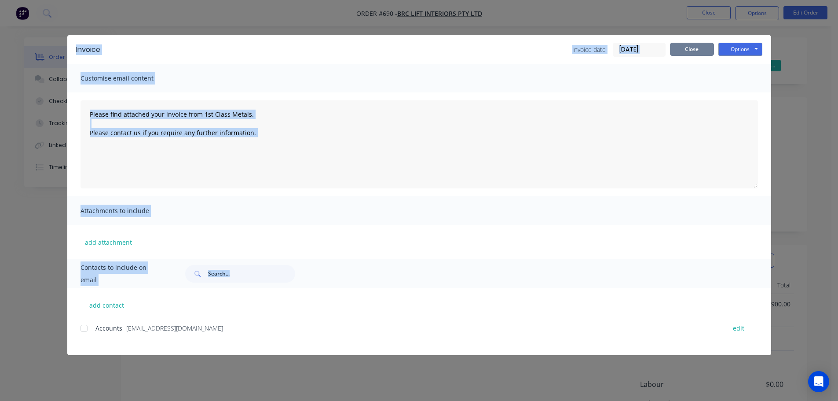
click at [697, 43] on button "Close" at bounding box center [692, 49] width 44 height 13
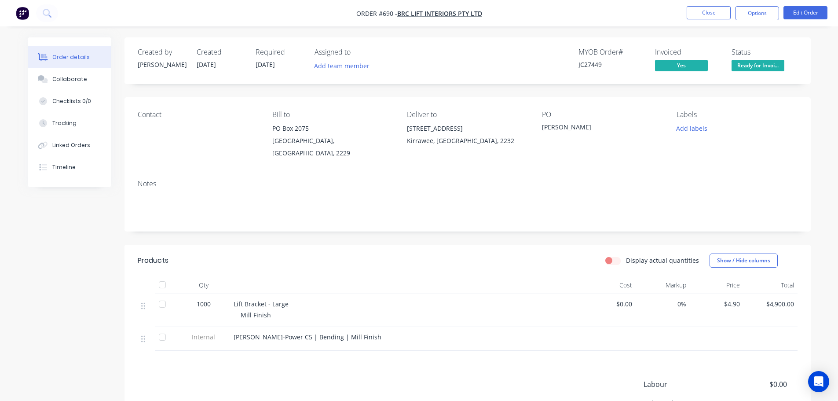
click at [757, 62] on span "Ready for Invoi..." at bounding box center [758, 65] width 53 height 11
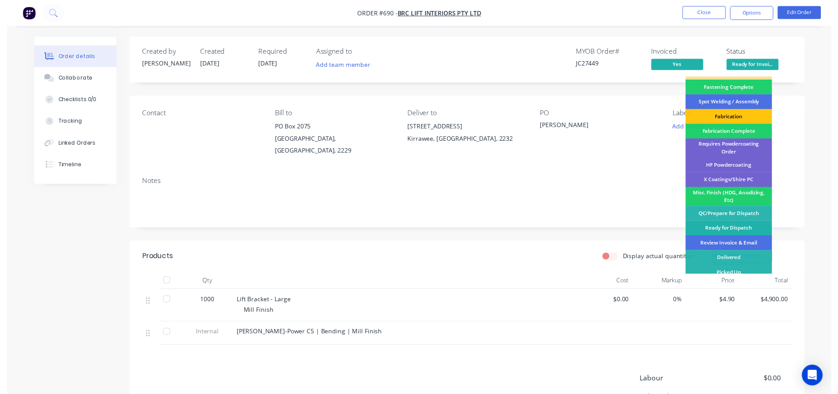
scroll to position [257, 0]
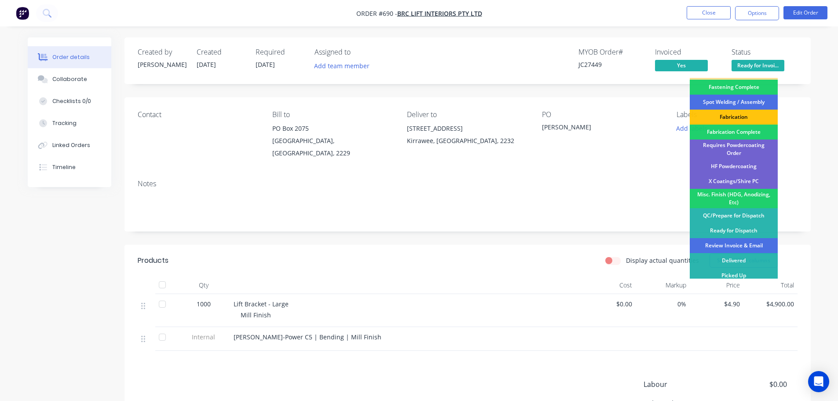
drag, startPoint x: 749, startPoint y: 239, endPoint x: 751, endPoint y: 223, distance: 15.6
click at [749, 239] on div "Review Invoice & Email" at bounding box center [734, 245] width 88 height 15
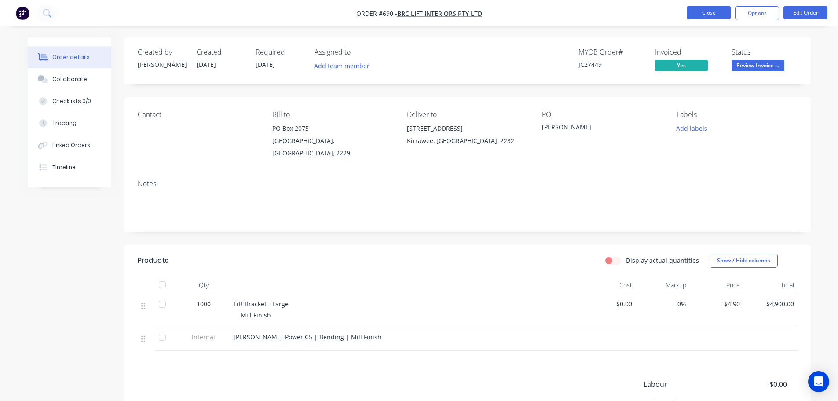
drag, startPoint x: 722, startPoint y: 22, endPoint x: 719, endPoint y: 11, distance: 10.5
click at [722, 22] on nav "Order #690 - BRC Lift Interiors Pty Ltd Close Options Edit Order" at bounding box center [419, 13] width 838 height 26
click at [719, 11] on button "Close" at bounding box center [709, 12] width 44 height 13
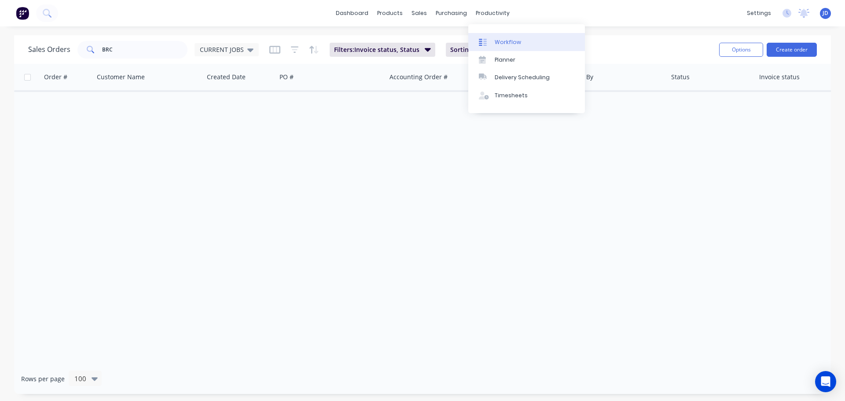
click at [504, 34] on link "Workflow" at bounding box center [526, 42] width 117 height 18
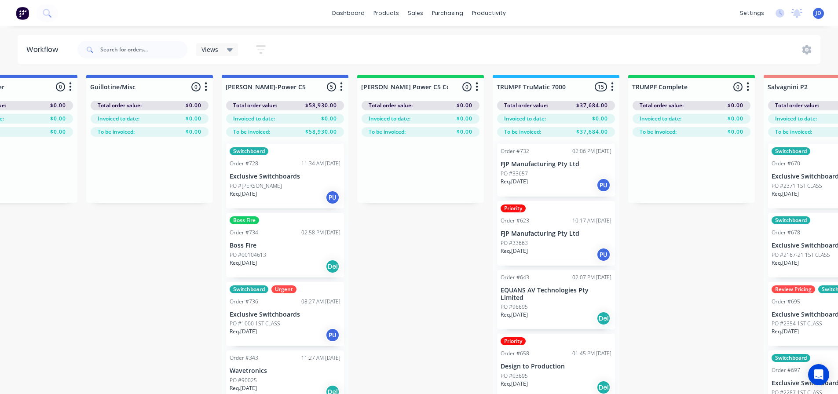
drag, startPoint x: 395, startPoint y: 311, endPoint x: 465, endPoint y: 304, distance: 70.3
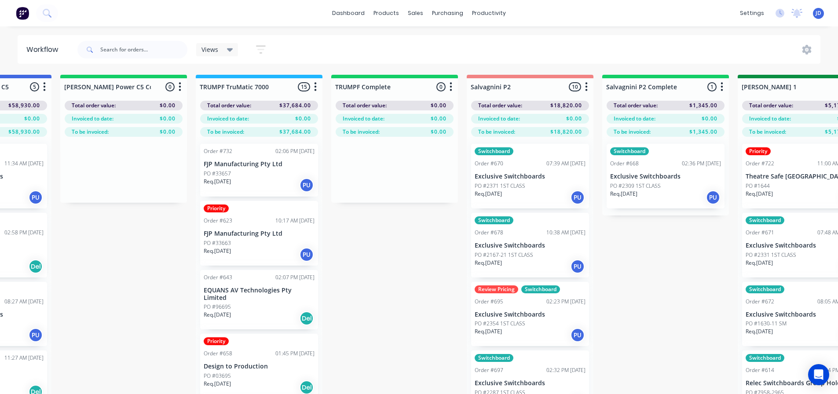
drag, startPoint x: 450, startPoint y: 311, endPoint x: 479, endPoint y: 303, distance: 30.1
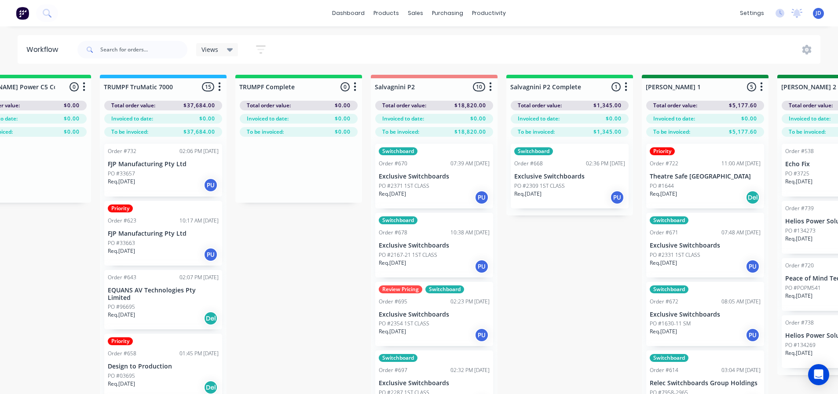
drag, startPoint x: 419, startPoint y: 317, endPoint x: 492, endPoint y: 302, distance: 74.7
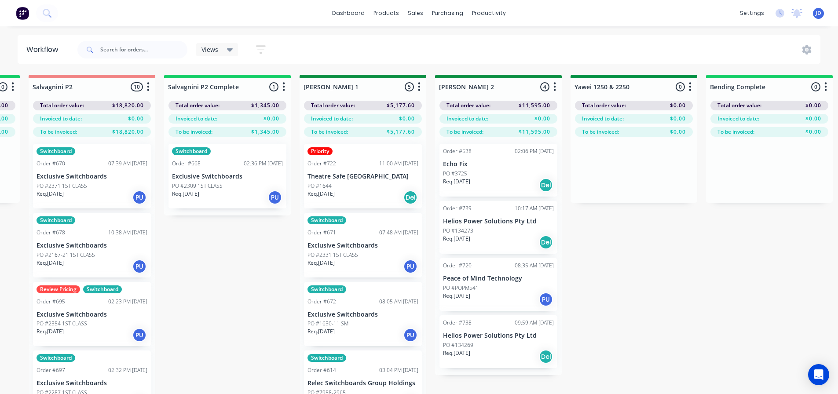
scroll to position [0, 1359]
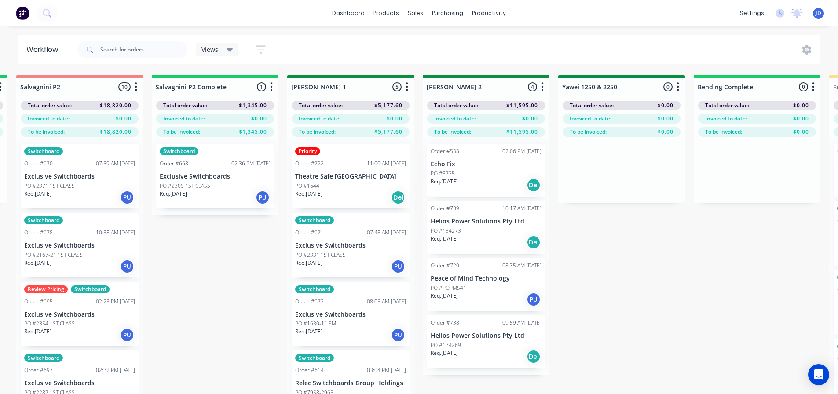
drag, startPoint x: 470, startPoint y: 293, endPoint x: 322, endPoint y: 212, distance: 168.8
click at [200, 189] on p "PO #2309 1ST CLASS" at bounding box center [184, 186] width 51 height 8
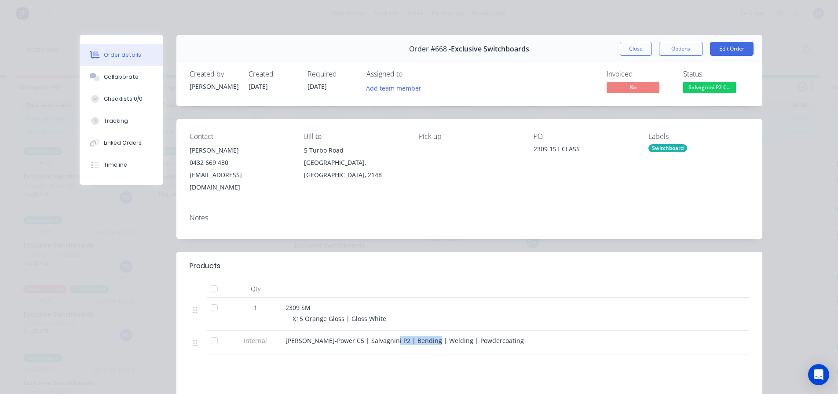
drag, startPoint x: 414, startPoint y: 328, endPoint x: 432, endPoint y: 318, distance: 20.5
click at [425, 337] on span "[PERSON_NAME]-Power C5 | Salvagnini P2 | Bending | Welding | Powdercoating" at bounding box center [405, 341] width 239 height 8
click at [629, 50] on button "Close" at bounding box center [636, 49] width 32 height 14
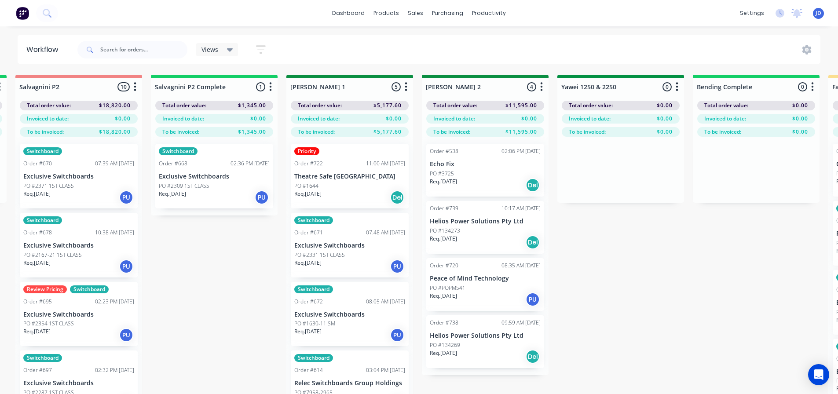
scroll to position [0, 1359]
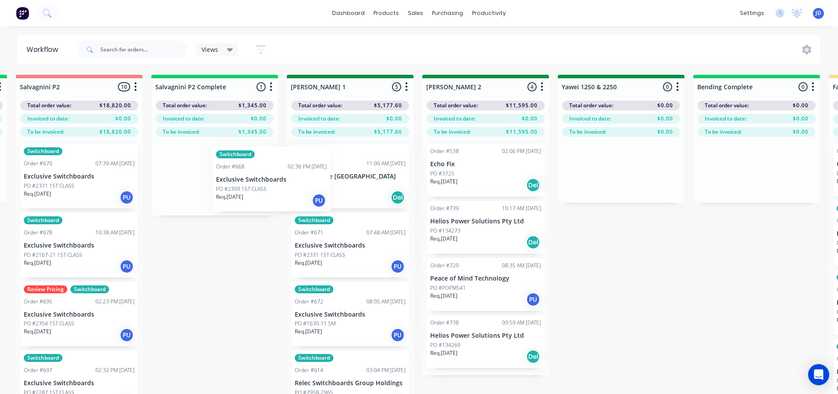
drag, startPoint x: 198, startPoint y: 177, endPoint x: 319, endPoint y: 181, distance: 121.5
click at [302, 180] on div "On Hold 1 Status colour #FF4949 hex #FF4949 Save Cancel Notifications Email SMS…" at bounding box center [645, 250] width 4020 height 351
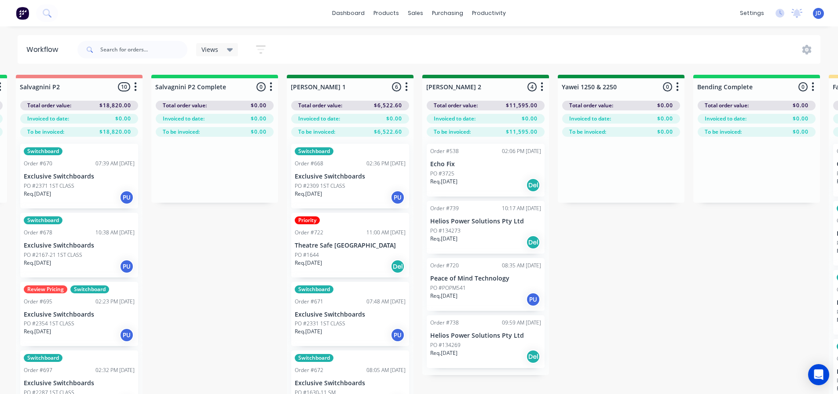
click at [352, 261] on div "Req. [DATE] Del" at bounding box center [350, 266] width 111 height 15
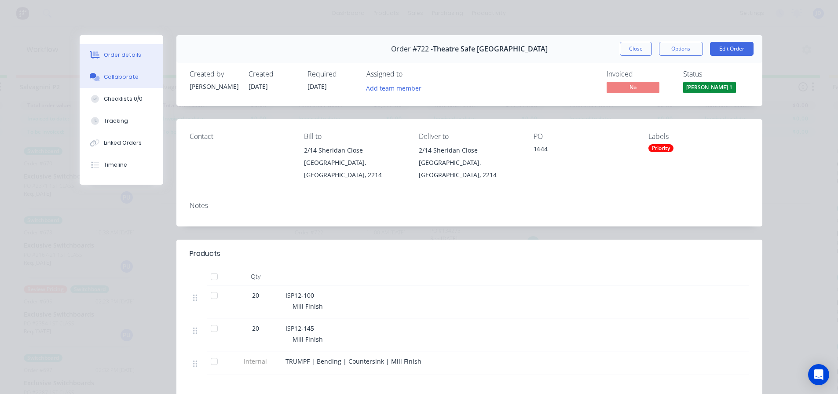
click at [136, 77] on button "Collaborate" at bounding box center [122, 77] width 84 height 22
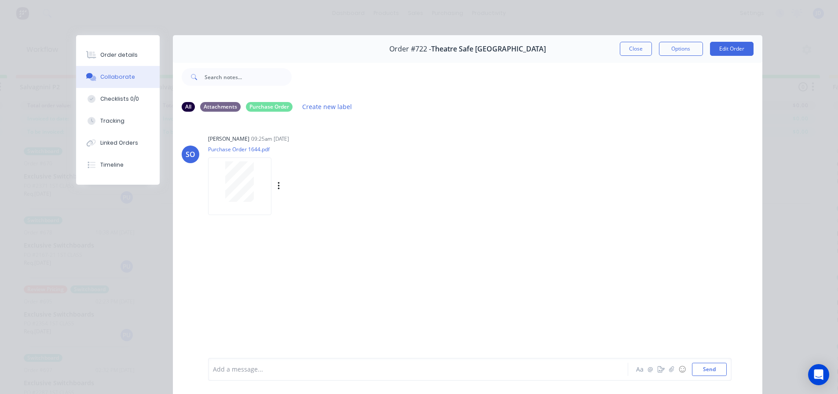
click at [219, 186] on div at bounding box center [239, 182] width 55 height 40
click at [628, 50] on button "Close" at bounding box center [636, 49] width 32 height 14
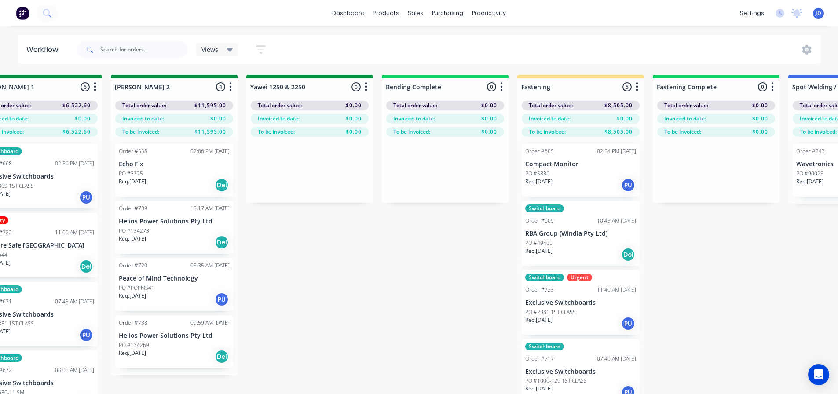
scroll to position [0, 1856]
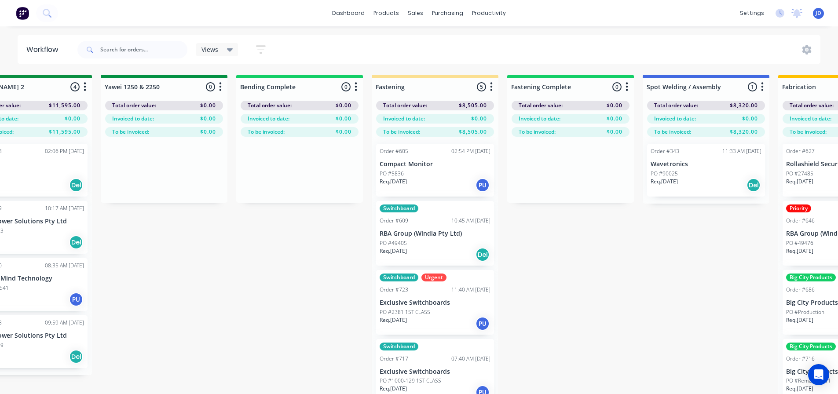
drag, startPoint x: 594, startPoint y: 281, endPoint x: 687, endPoint y: 274, distance: 93.2
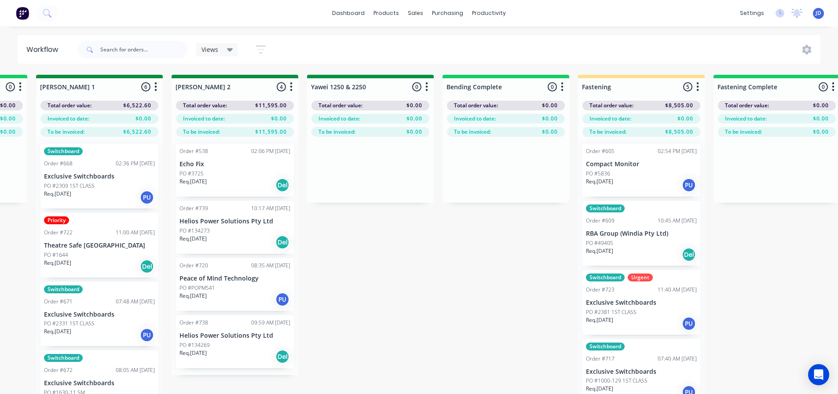
drag, startPoint x: 251, startPoint y: 278, endPoint x: 190, endPoint y: 222, distance: 83.2
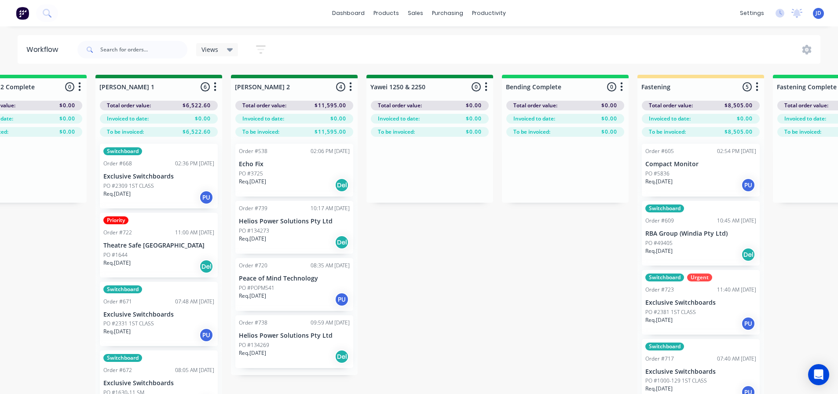
click at [272, 157] on div "Order #538 02:06 PM [DATE] Echo Fix PO #3725 Req. [DATE] Del" at bounding box center [294, 170] width 118 height 53
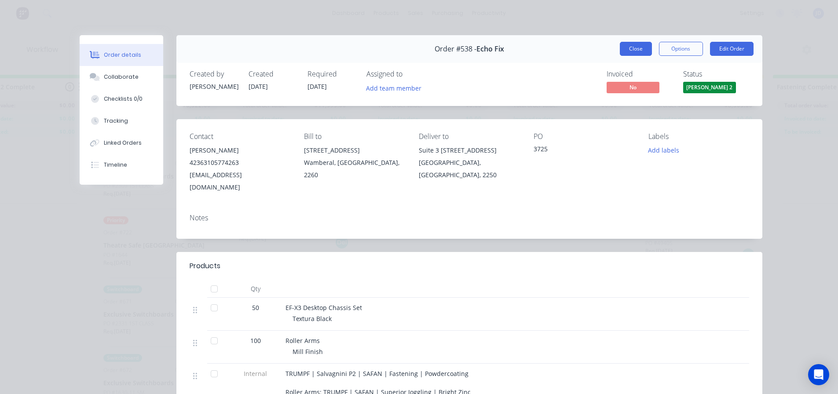
click at [629, 42] on button "Close" at bounding box center [636, 49] width 32 height 14
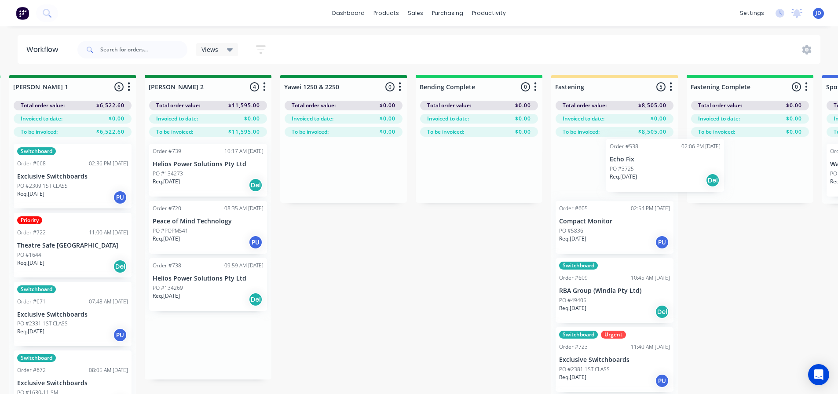
scroll to position [0, 1642]
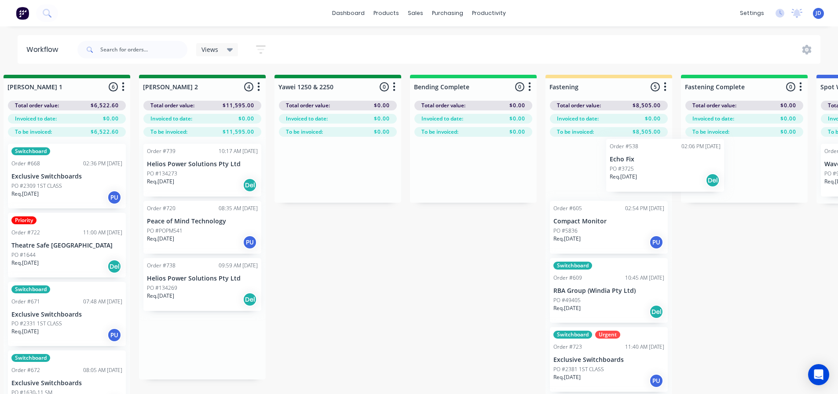
drag, startPoint x: 254, startPoint y: 169, endPoint x: 583, endPoint y: 160, distance: 328.9
click at [586, 162] on div "On Hold 1 Status colour #FF4949 hex #FF4949 Save Cancel Notifications Email SMS…" at bounding box center [361, 250] width 4020 height 351
click at [197, 290] on div "PO #134269" at bounding box center [202, 288] width 111 height 8
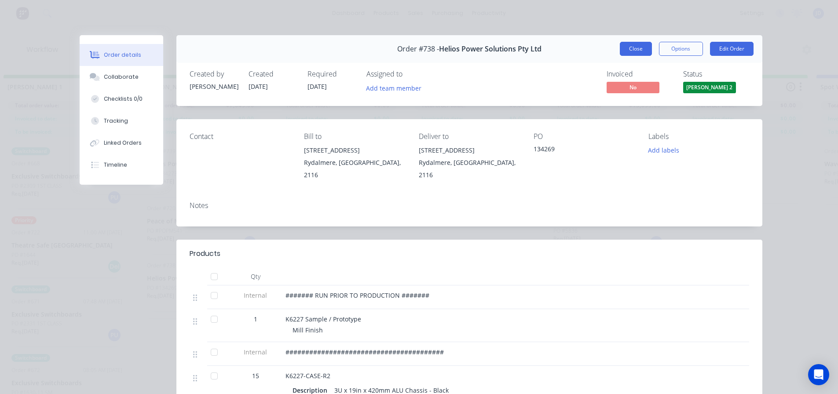
click at [637, 51] on button "Close" at bounding box center [636, 49] width 32 height 14
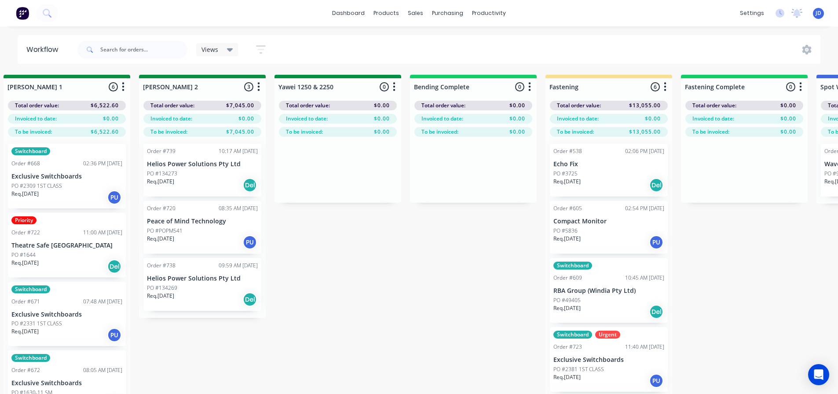
click at [224, 169] on div "Order #739 10:17 AM [DATE] Helios Power Solutions Pty Ltd PO #134273 Req. [DATE…" at bounding box center [202, 170] width 118 height 53
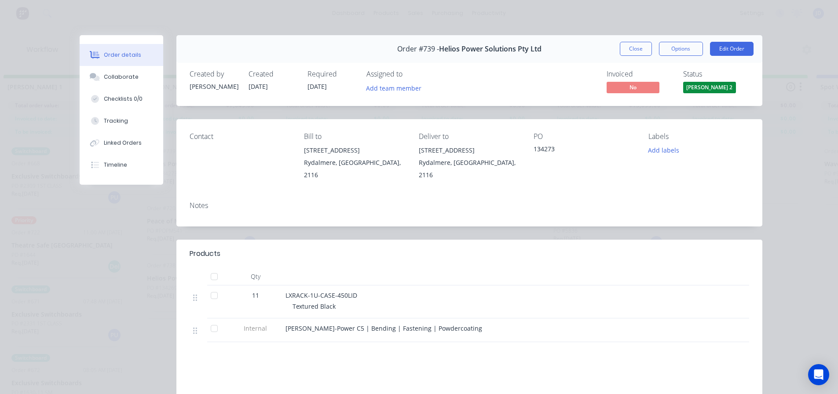
click at [629, 48] on button "Close" at bounding box center [636, 49] width 32 height 14
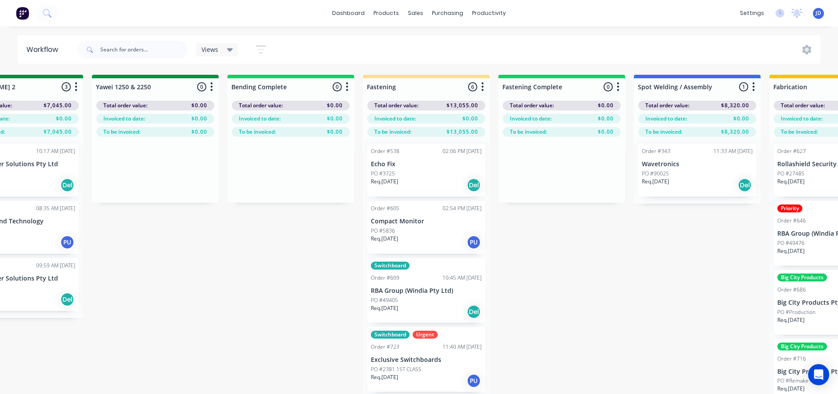
drag, startPoint x: 417, startPoint y: 234, endPoint x: 473, endPoint y: 221, distance: 56.8
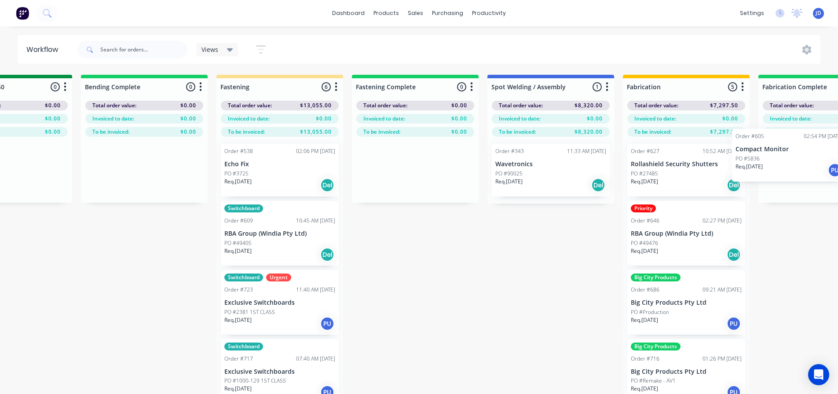
scroll to position [0, 2136]
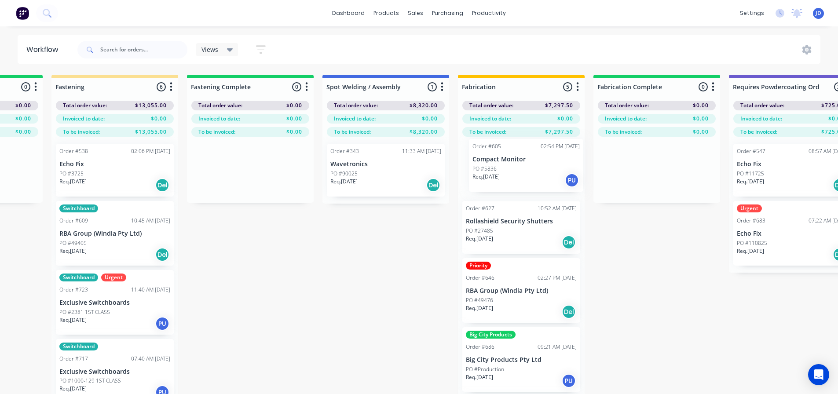
drag, startPoint x: 375, startPoint y: 242, endPoint x: 530, endPoint y: 180, distance: 167.3
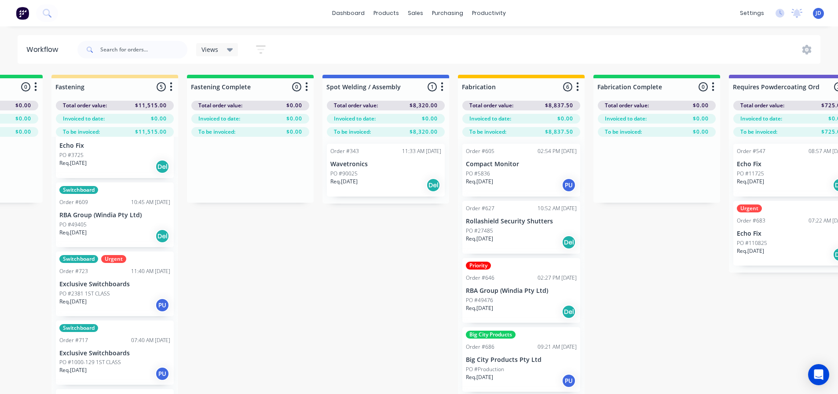
scroll to position [36, 0]
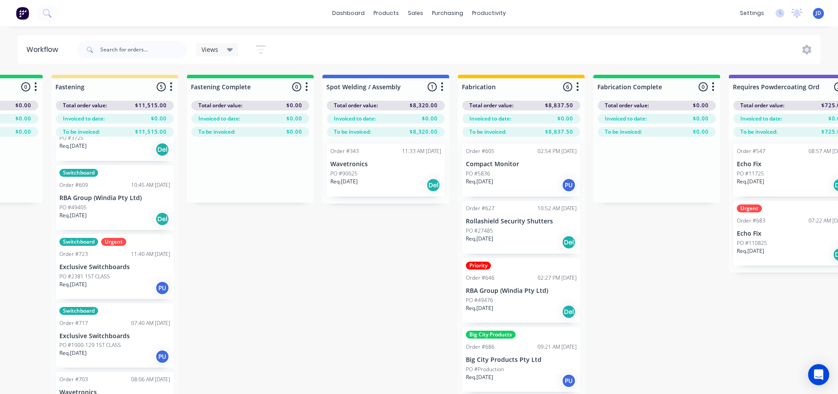
click at [121, 196] on p "RBA Group (Windia Pty Ltd)" at bounding box center [114, 198] width 111 height 7
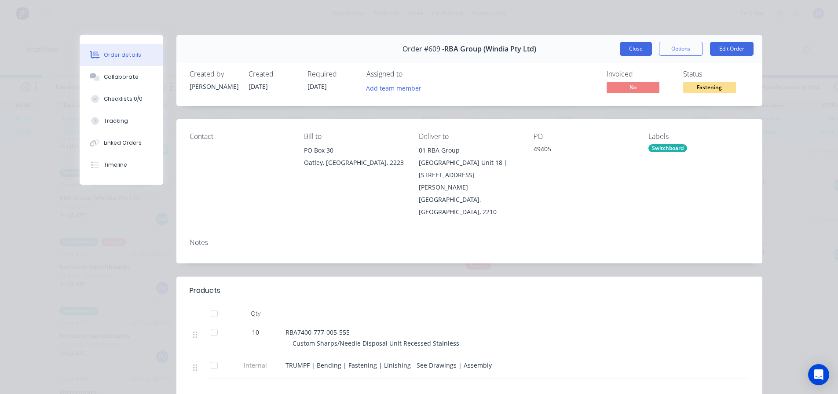
click at [636, 53] on button "Close" at bounding box center [636, 49] width 32 height 14
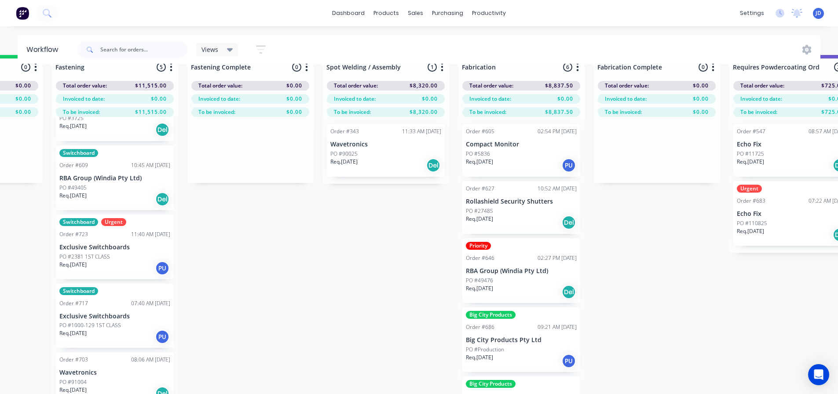
scroll to position [38, 2136]
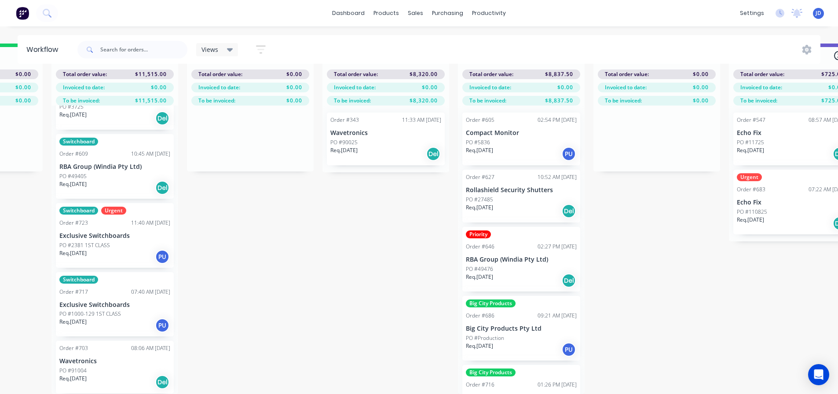
click at [112, 318] on div "Req. [DATE] PU" at bounding box center [114, 325] width 111 height 15
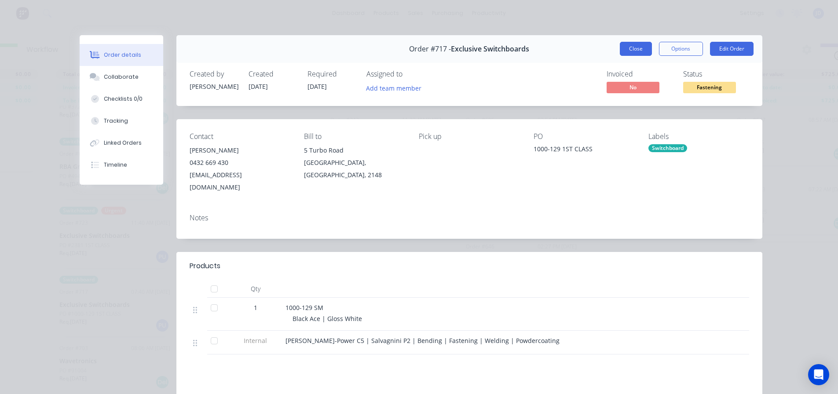
click at [631, 51] on button "Close" at bounding box center [636, 49] width 32 height 14
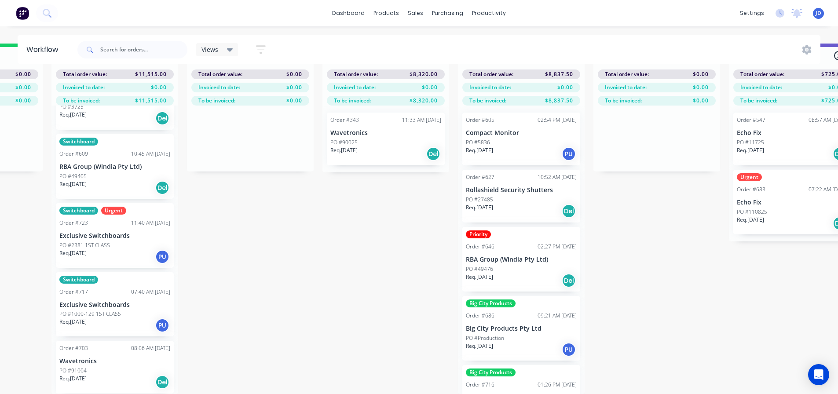
click at [121, 375] on div "Req. [DATE] Del" at bounding box center [114, 382] width 111 height 15
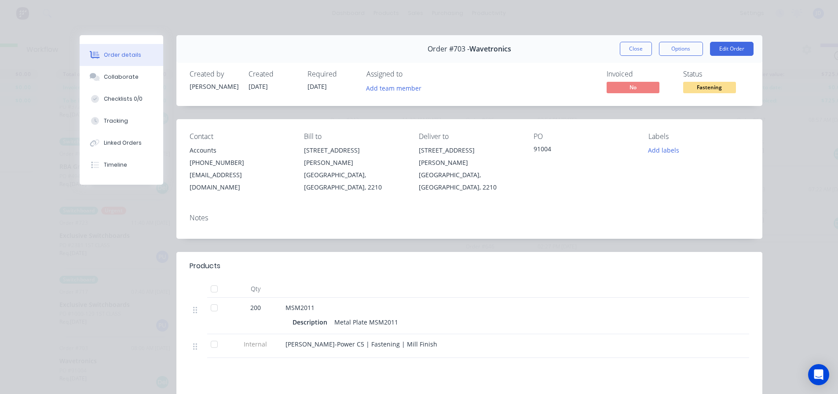
click at [637, 53] on button "Close" at bounding box center [636, 49] width 32 height 14
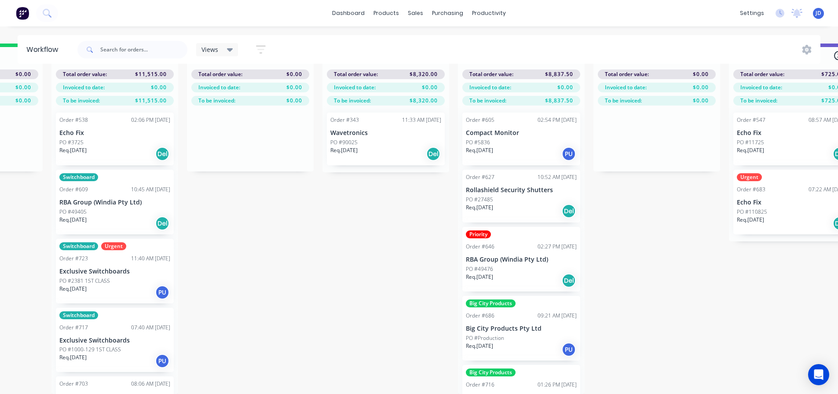
scroll to position [0, 2136]
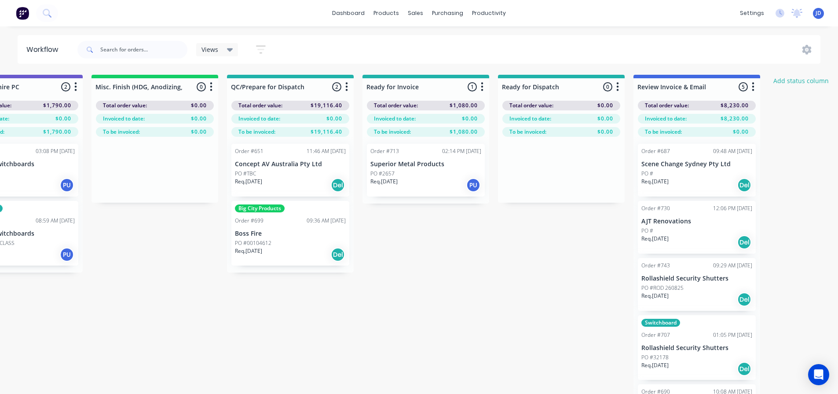
drag, startPoint x: 283, startPoint y: 306, endPoint x: 366, endPoint y: 277, distance: 87.5
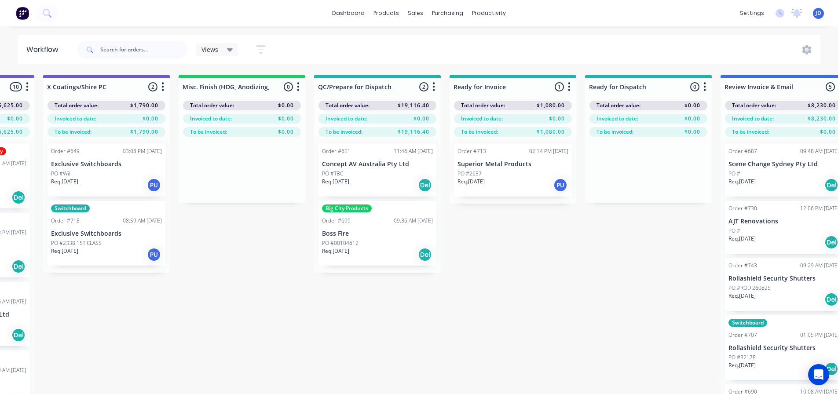
scroll to position [0, 3055]
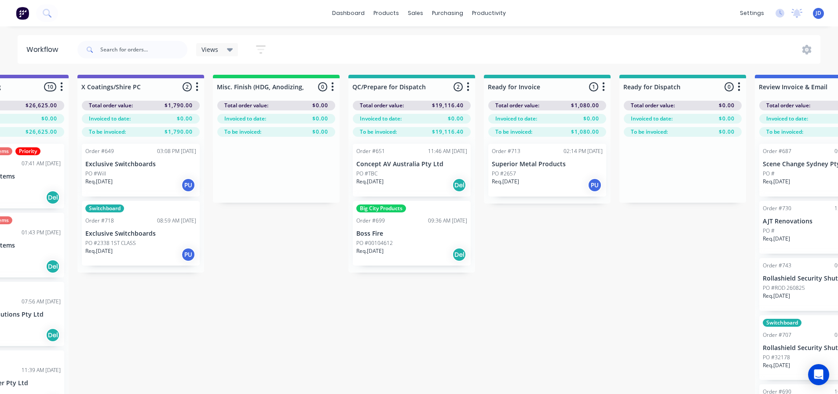
drag, startPoint x: 297, startPoint y: 306, endPoint x: 337, endPoint y: 272, distance: 52.1
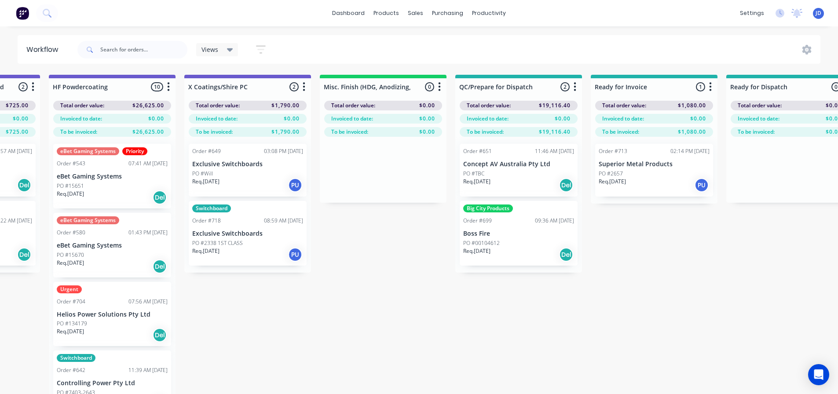
scroll to position [0, 2909]
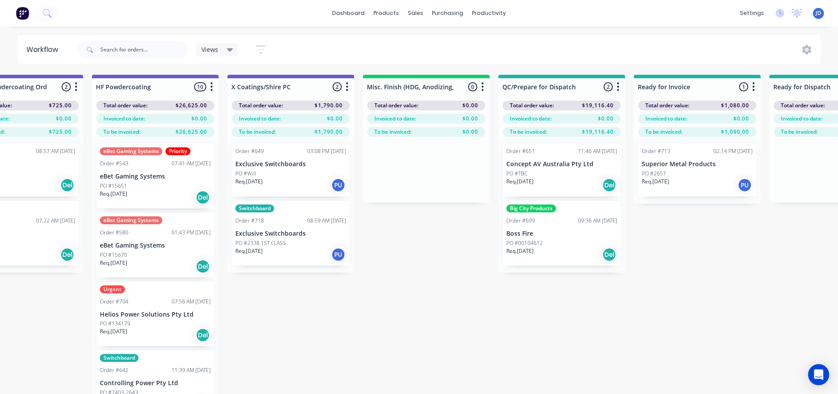
drag, startPoint x: 560, startPoint y: 334, endPoint x: 518, endPoint y: 328, distance: 42.2
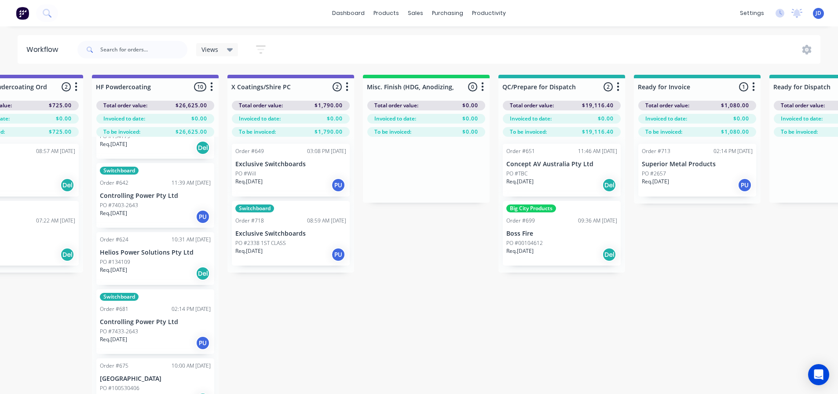
scroll to position [220, 0]
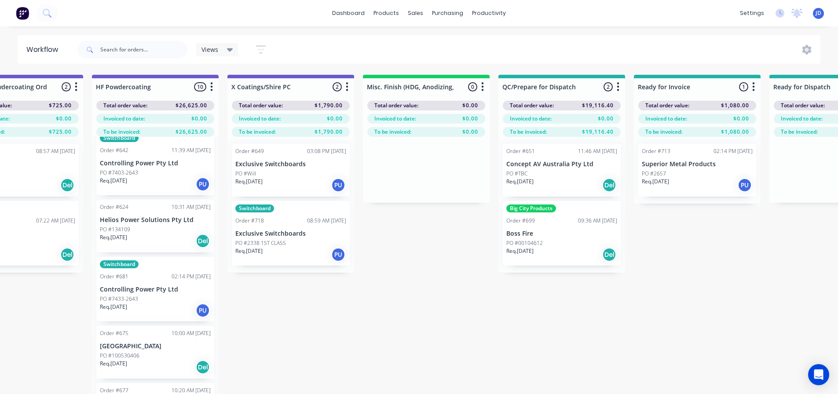
click at [161, 181] on div "Req. [DATE] PU" at bounding box center [155, 184] width 111 height 15
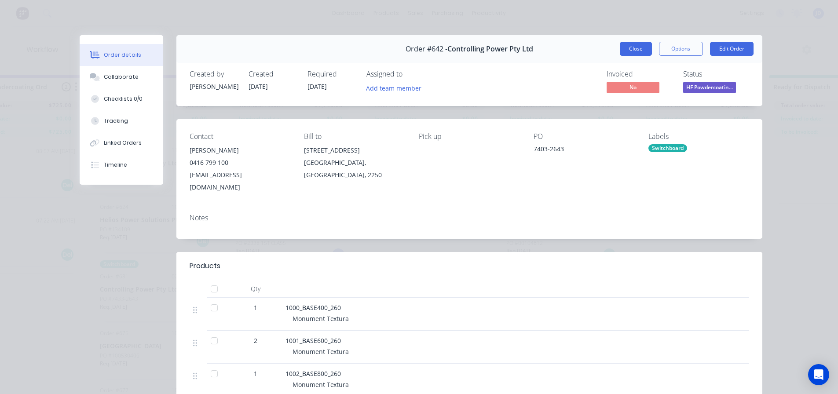
click at [620, 51] on button "Close" at bounding box center [636, 49] width 32 height 14
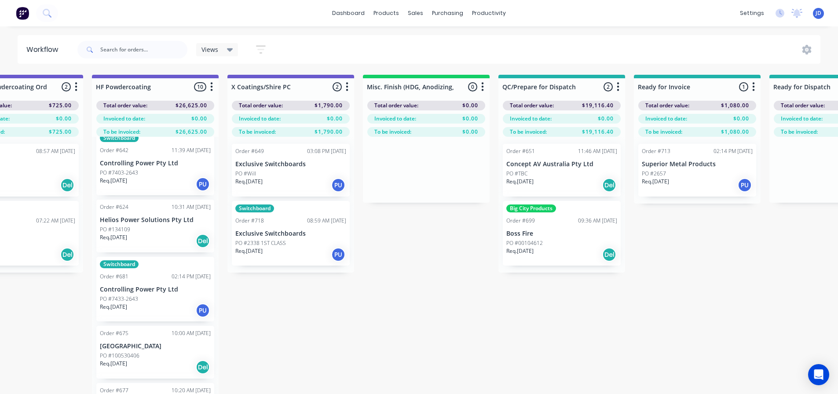
scroll to position [0, 2906]
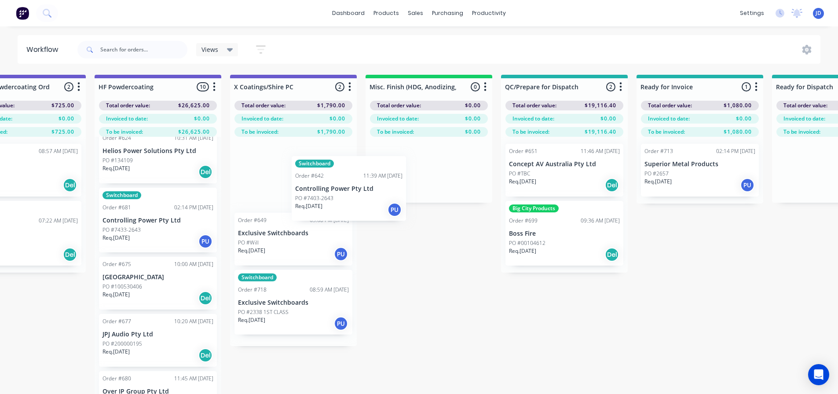
drag, startPoint x: 323, startPoint y: 199, endPoint x: 332, endPoint y: 202, distance: 9.1
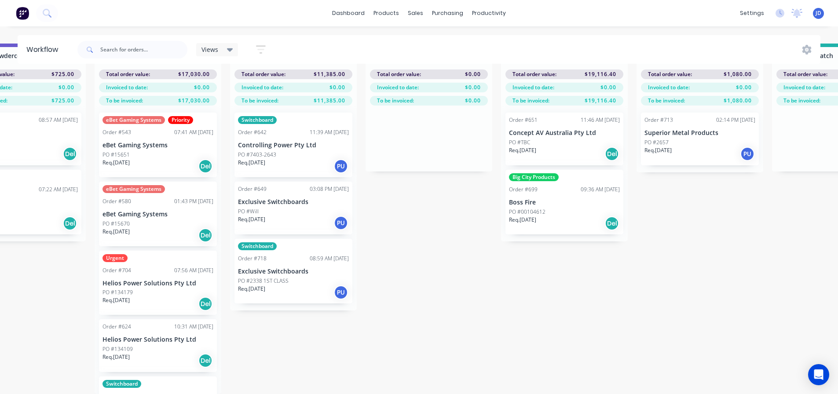
scroll to position [0, 0]
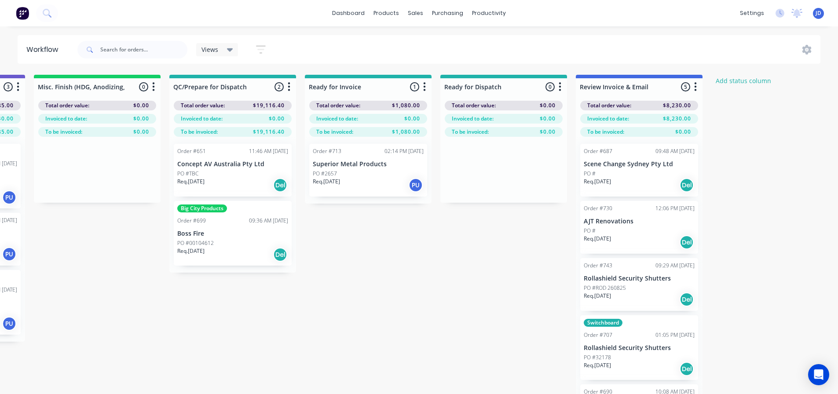
drag, startPoint x: 577, startPoint y: 340, endPoint x: 670, endPoint y: 327, distance: 93.7
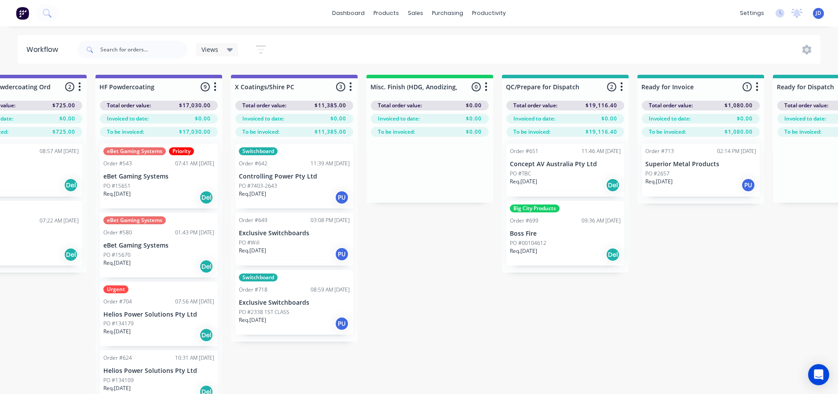
drag, startPoint x: 467, startPoint y: 343, endPoint x: 344, endPoint y: 312, distance: 126.8
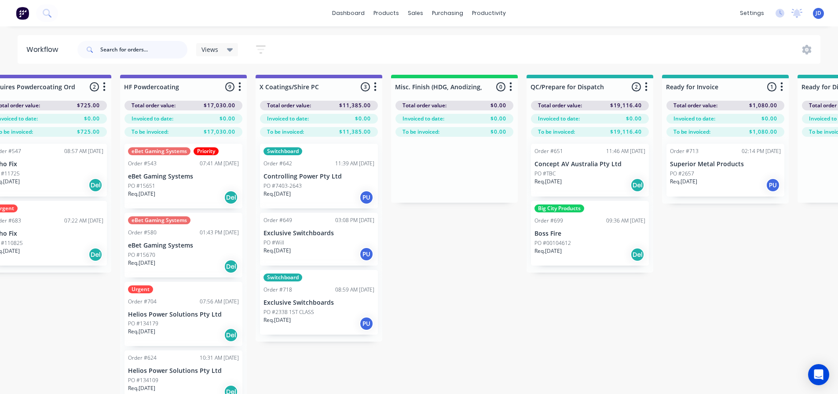
click at [134, 51] on input "text" at bounding box center [143, 50] width 87 height 18
type input "728"
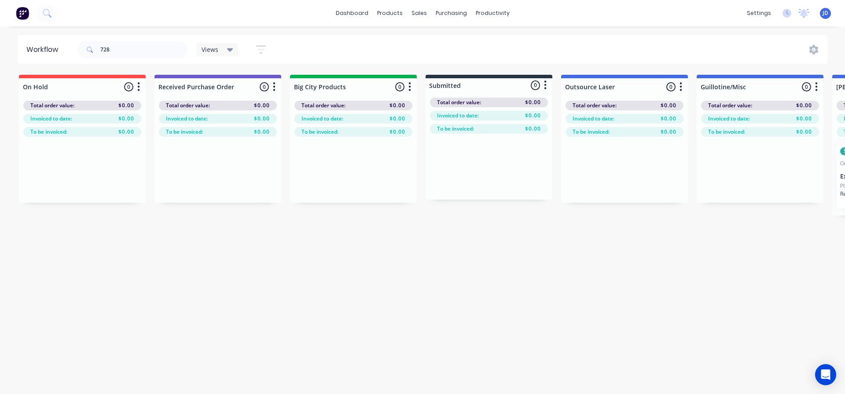
drag, startPoint x: 454, startPoint y: 265, endPoint x: 255, endPoint y: 276, distance: 199.2
click at [270, 279] on div "Workflow 728 Views Save new view None (Default) edit [PERSON_NAME]'s edit [PERS…" at bounding box center [422, 206] width 845 height 342
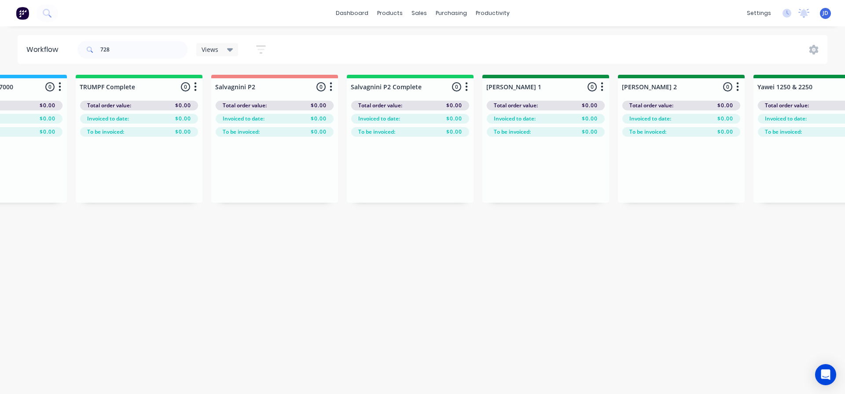
drag, startPoint x: 253, startPoint y: 275, endPoint x: 431, endPoint y: 282, distance: 178.8
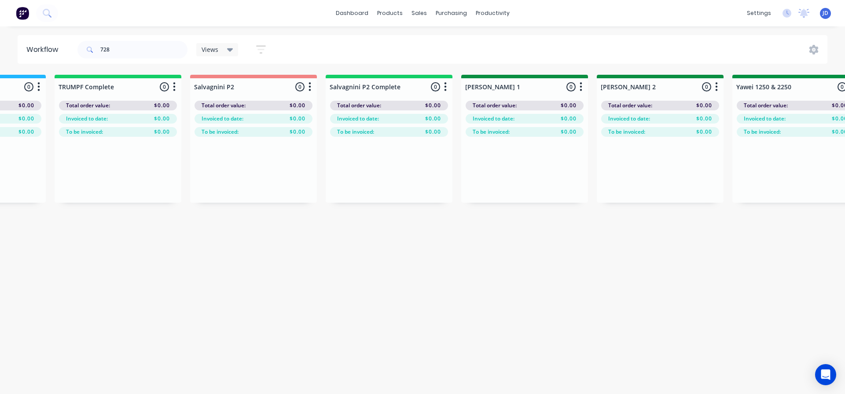
drag, startPoint x: 162, startPoint y: 281, endPoint x: 180, endPoint y: 271, distance: 20.5
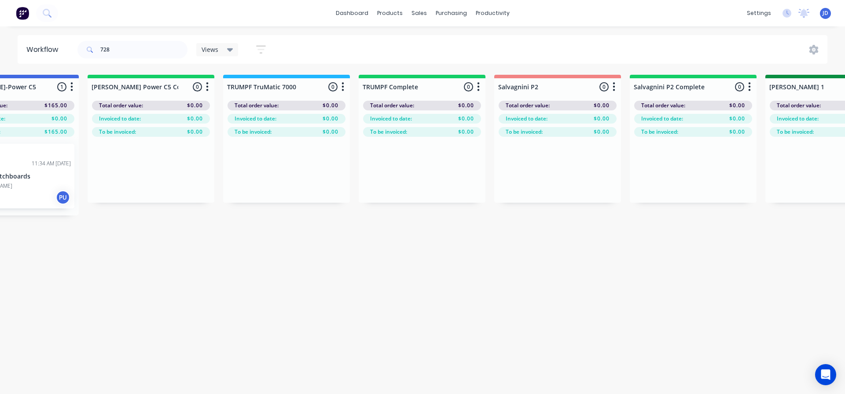
drag, startPoint x: 210, startPoint y: 286, endPoint x: 209, endPoint y: 252, distance: 33.9
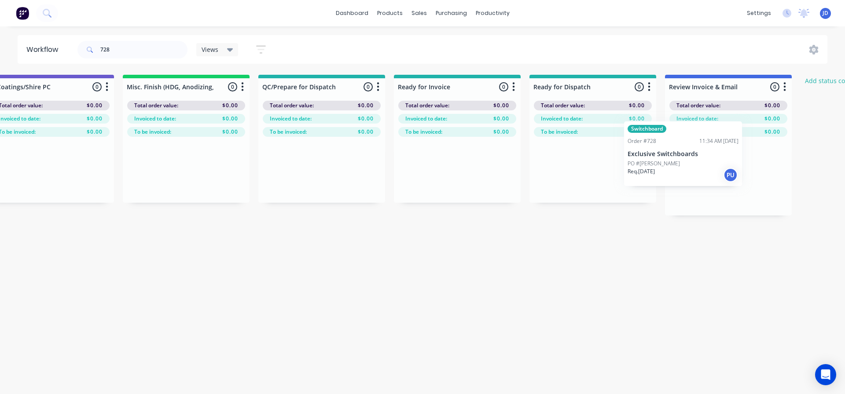
scroll to position [0, 3153]
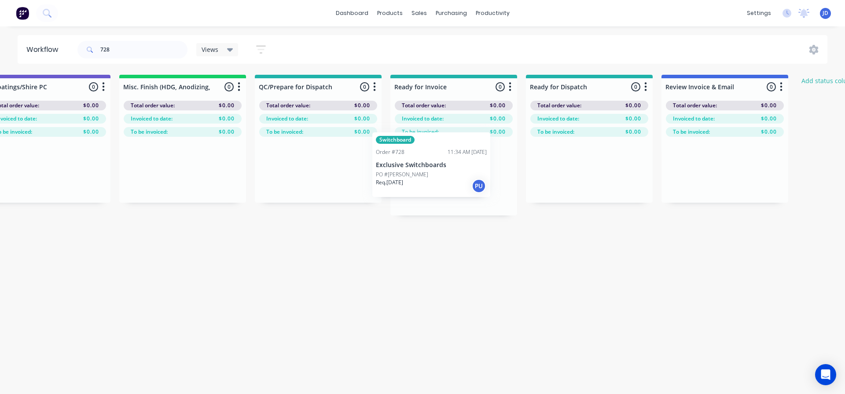
drag, startPoint x: 106, startPoint y: 183, endPoint x: 441, endPoint y: 165, distance: 335.9
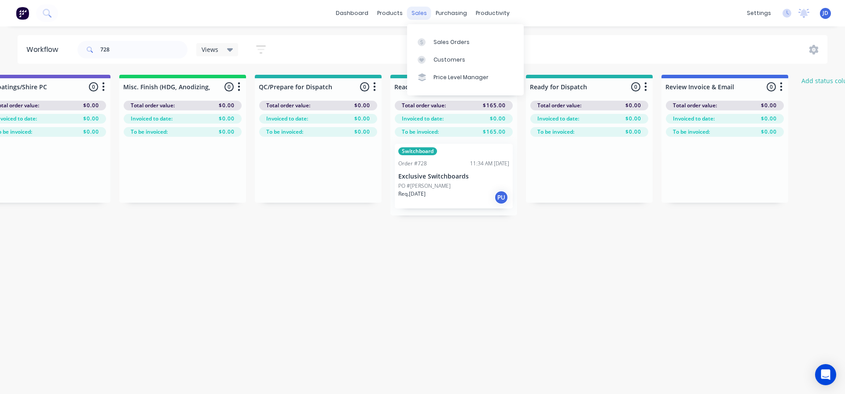
click at [418, 14] on div "sales" at bounding box center [419, 13] width 24 height 13
click at [425, 44] on icon at bounding box center [422, 42] width 8 height 8
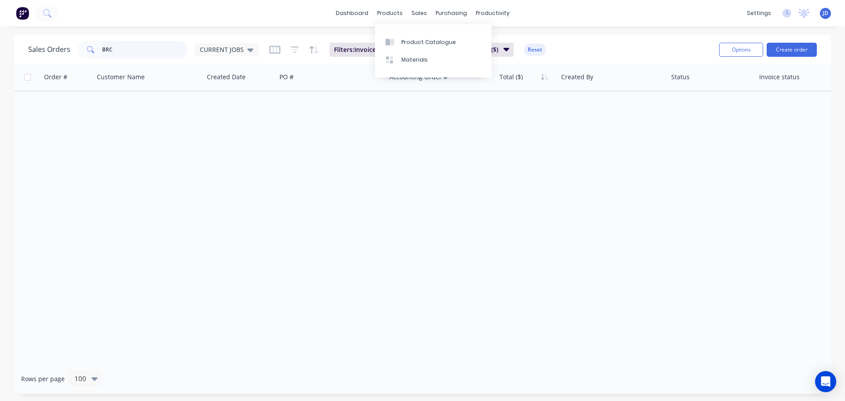
drag, startPoint x: 77, startPoint y: 45, endPoint x: 0, endPoint y: 19, distance: 81.8
click at [33, 31] on div "dashboard products sales purchasing productivity dashboard products Product Cat…" at bounding box center [422, 200] width 845 height 401
type input "EXC"
